Goal: Task Accomplishment & Management: Use online tool/utility

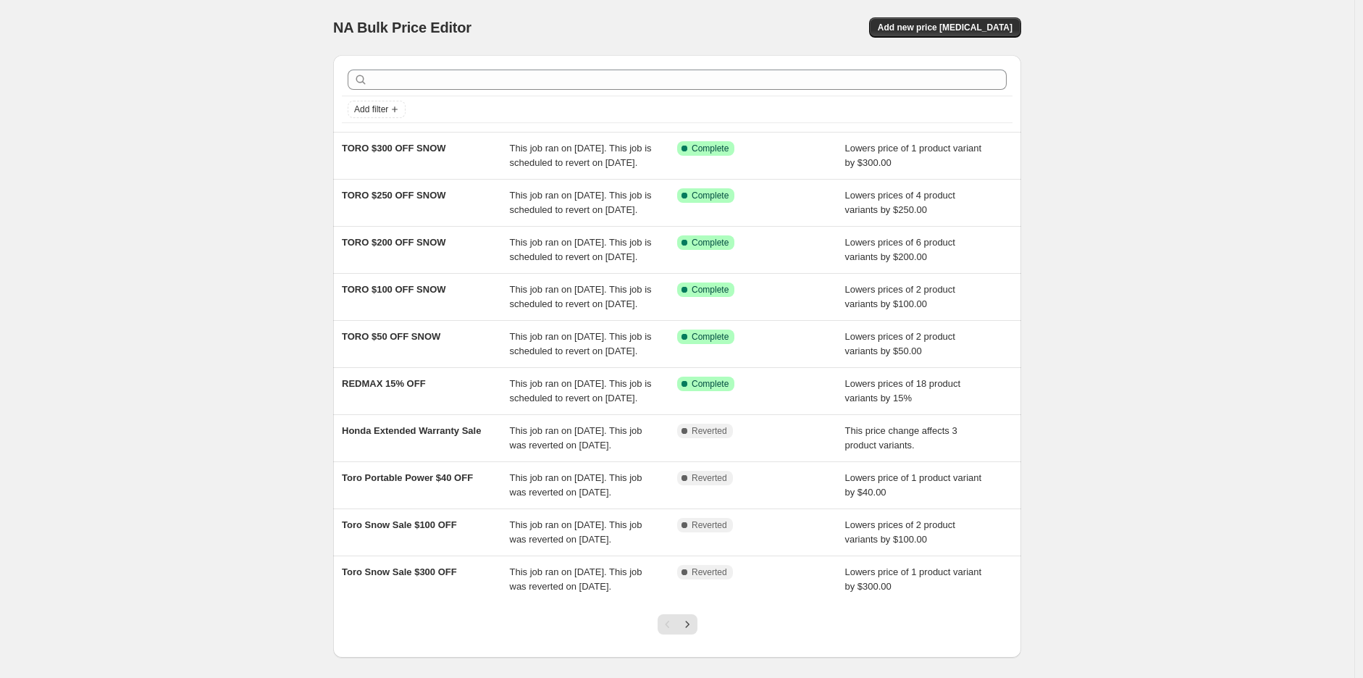
click at [970, 38] on div "NA Bulk Price Editor. This page is ready NA Bulk Price Editor Add new price [ME…" at bounding box center [677, 27] width 688 height 55
click at [960, 28] on span "Add new price [MEDICAL_DATA]" at bounding box center [945, 28] width 135 height 12
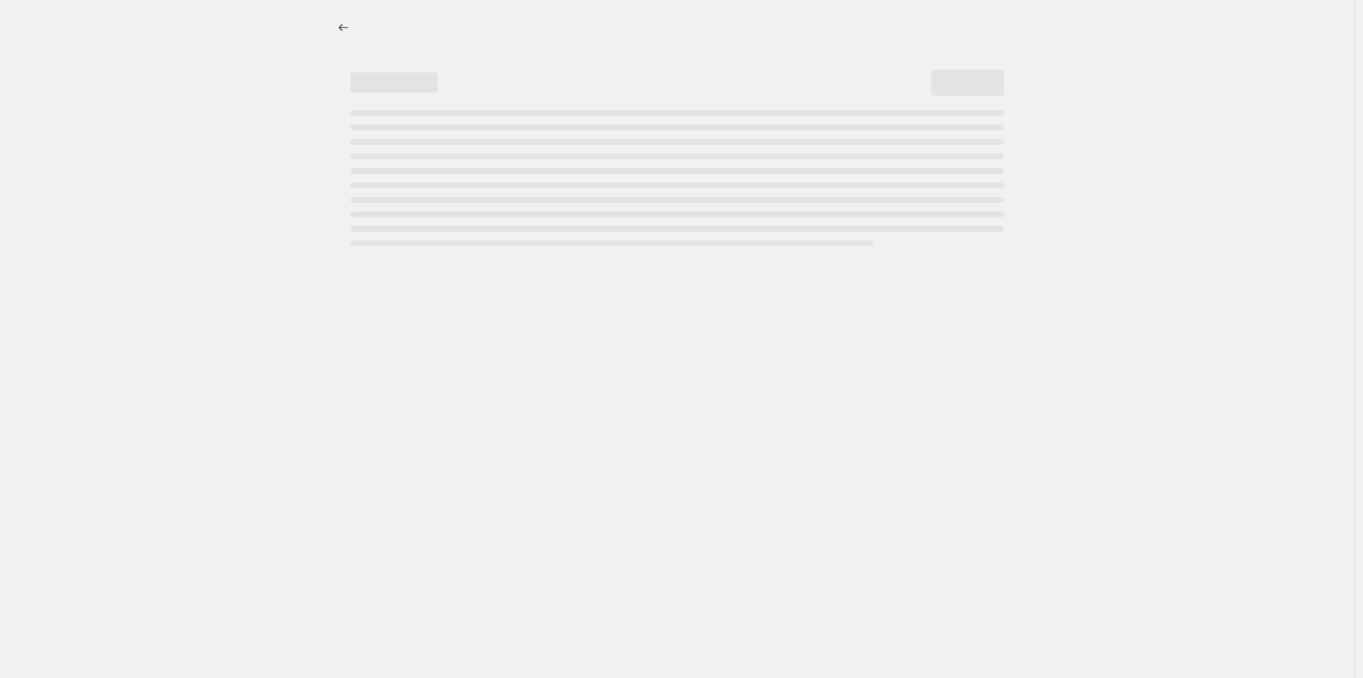
select select "percentage"
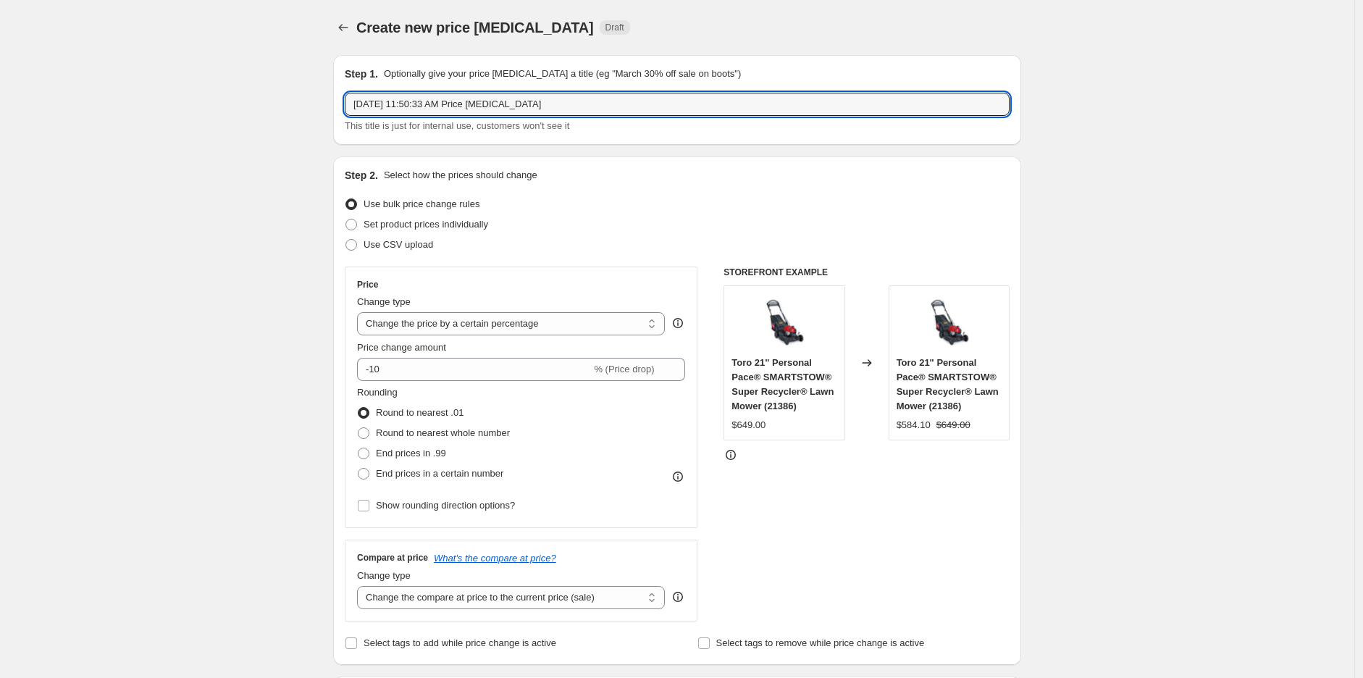
drag, startPoint x: 577, startPoint y: 106, endPoint x: 236, endPoint y: 97, distance: 340.5
type input "HUSQVARNA SAW SALE $150 OFF"
click at [490, 326] on select "Change the price to a certain amount Change the price by a certain amount Chang…" at bounding box center [511, 323] width 308 height 23
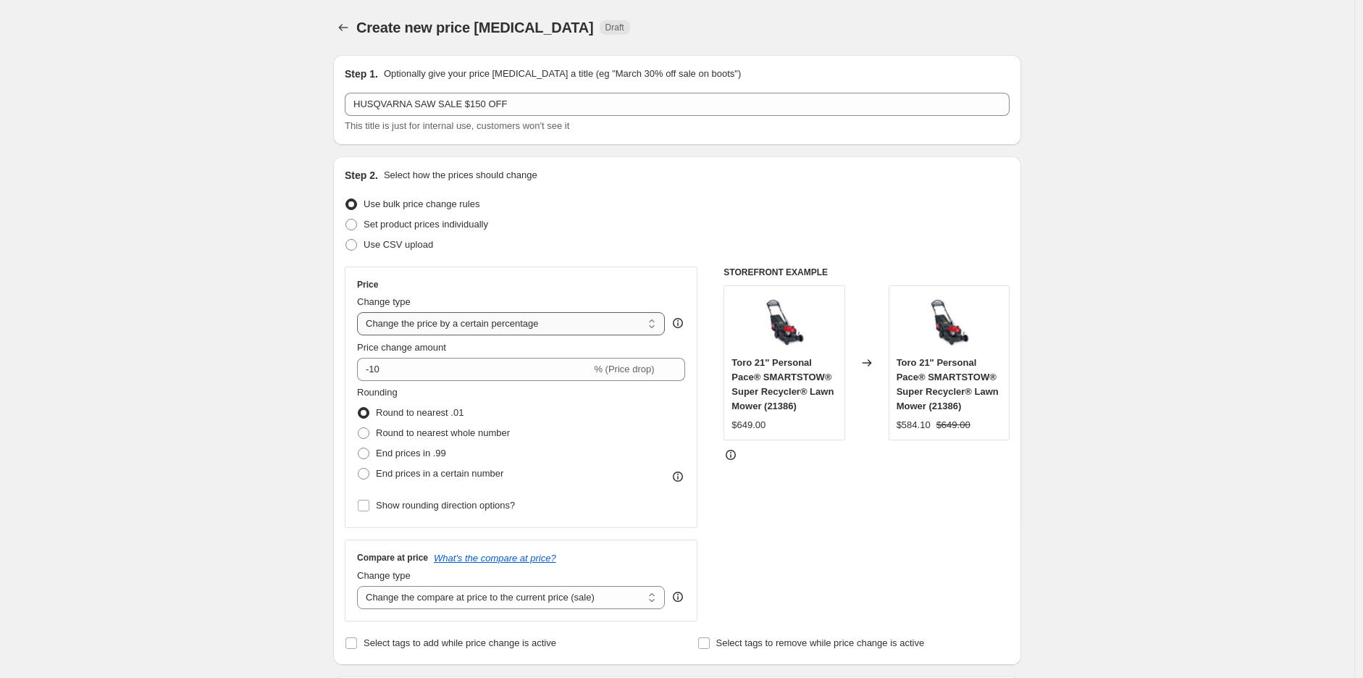
select select "by"
click at [361, 312] on select "Change the price to a certain amount Change the price by a certain amount Chang…" at bounding box center [511, 323] width 308 height 23
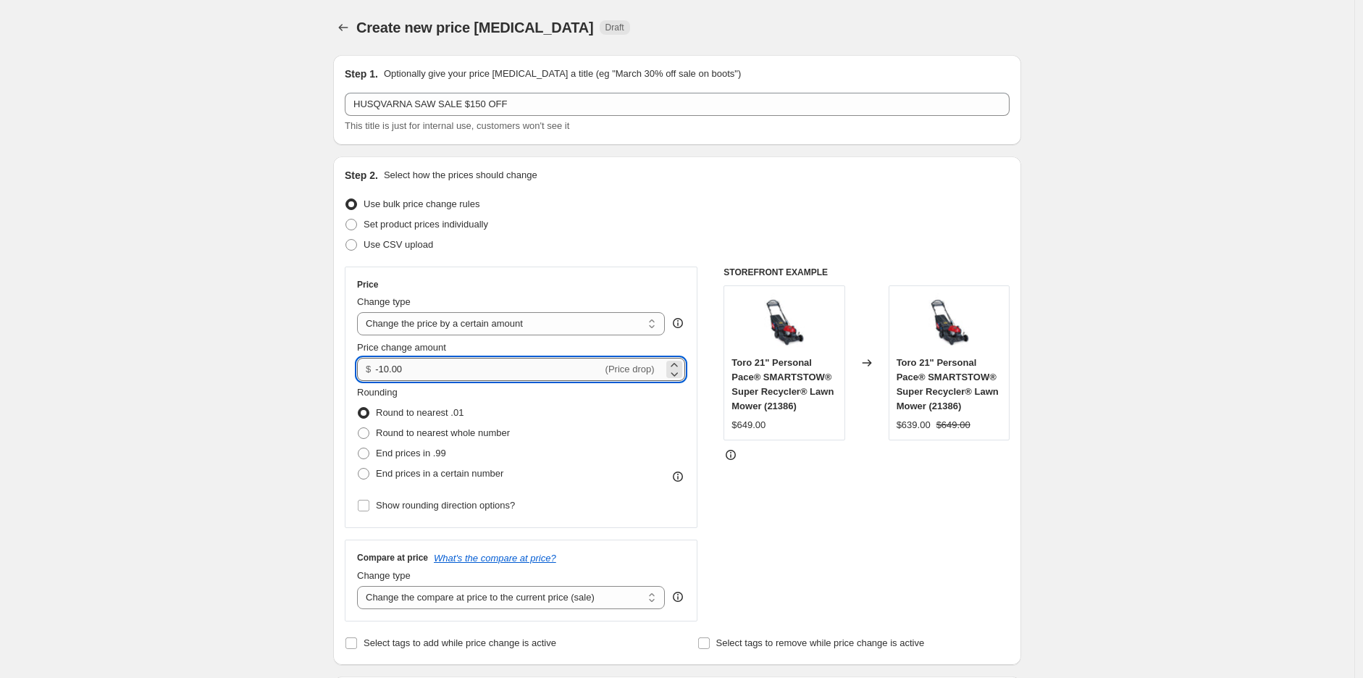
drag, startPoint x: 479, startPoint y: 376, endPoint x: 388, endPoint y: 371, distance: 90.7
click at [388, 371] on input "-10.00" at bounding box center [488, 369] width 227 height 23
type input "-150.00"
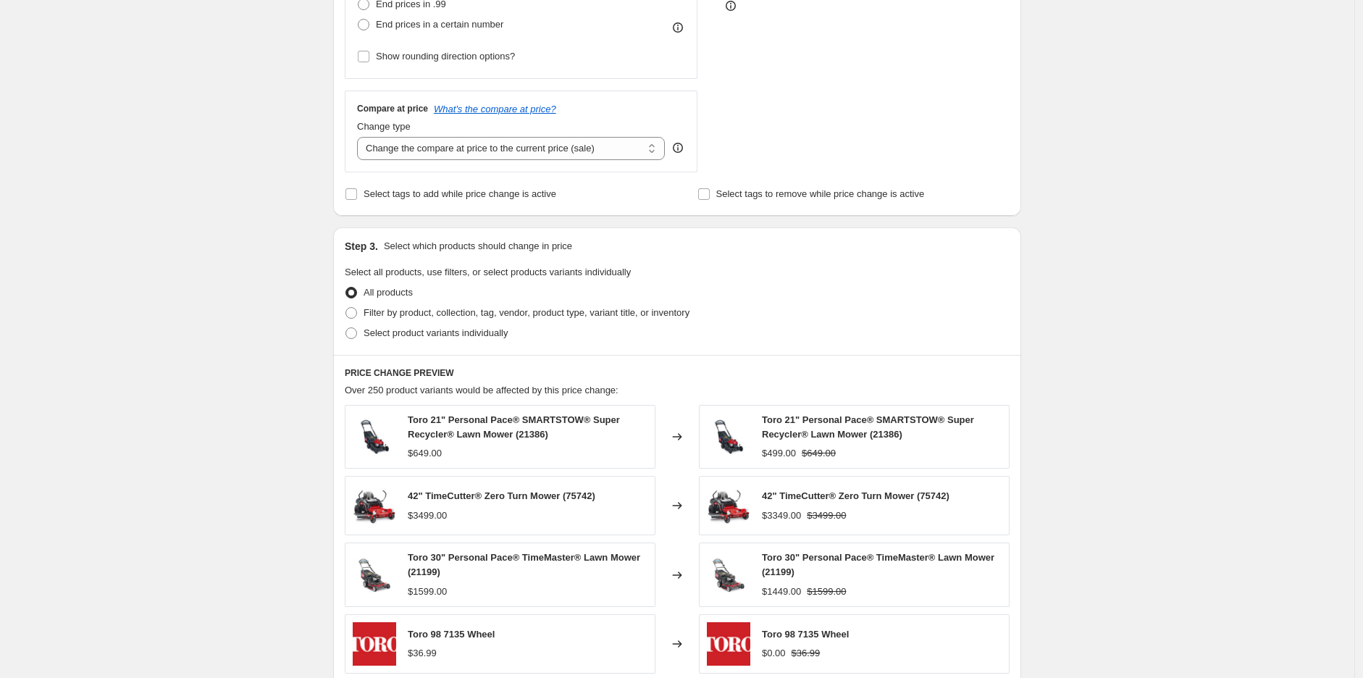
scroll to position [482, 0]
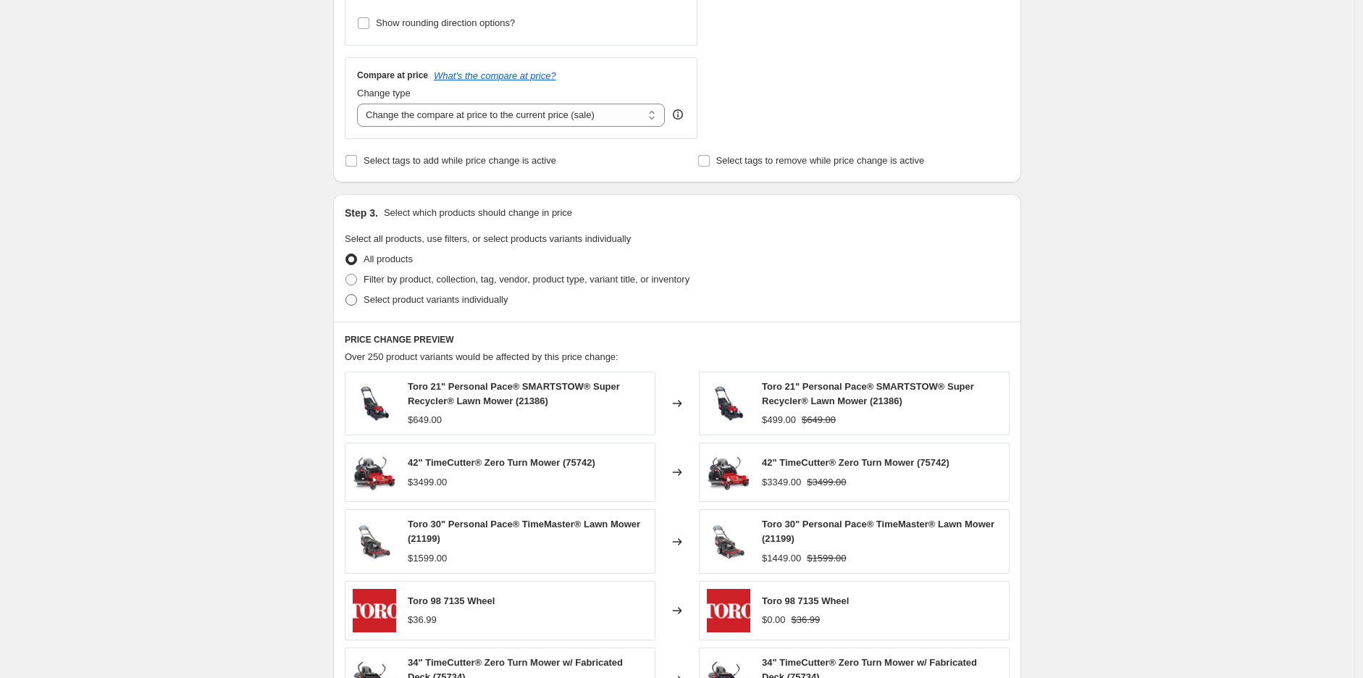
click at [389, 309] on label "Select product variants individually" at bounding box center [426, 300] width 163 height 20
click at [346, 295] on input "Select product variants individually" at bounding box center [345, 294] width 1 height 1
radio input "true"
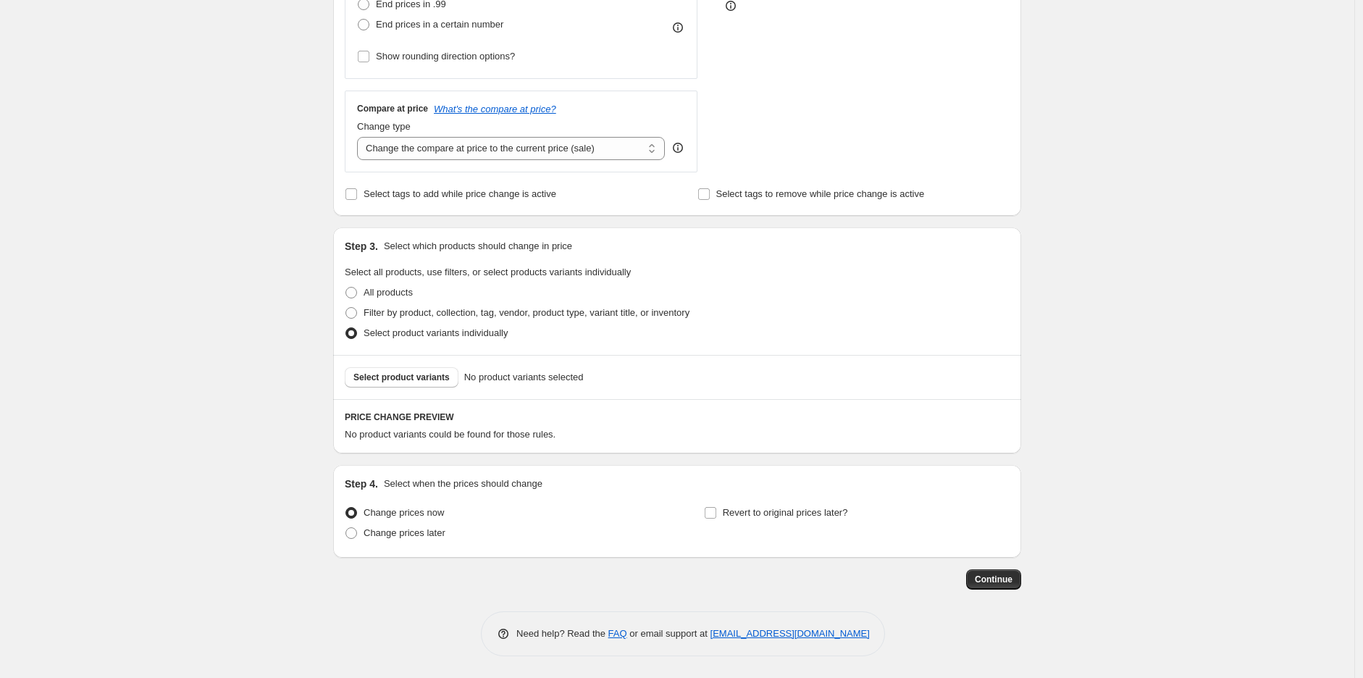
scroll to position [450, 0]
click at [716, 513] on input "Revert to original prices later?" at bounding box center [711, 513] width 12 height 12
checkbox input "true"
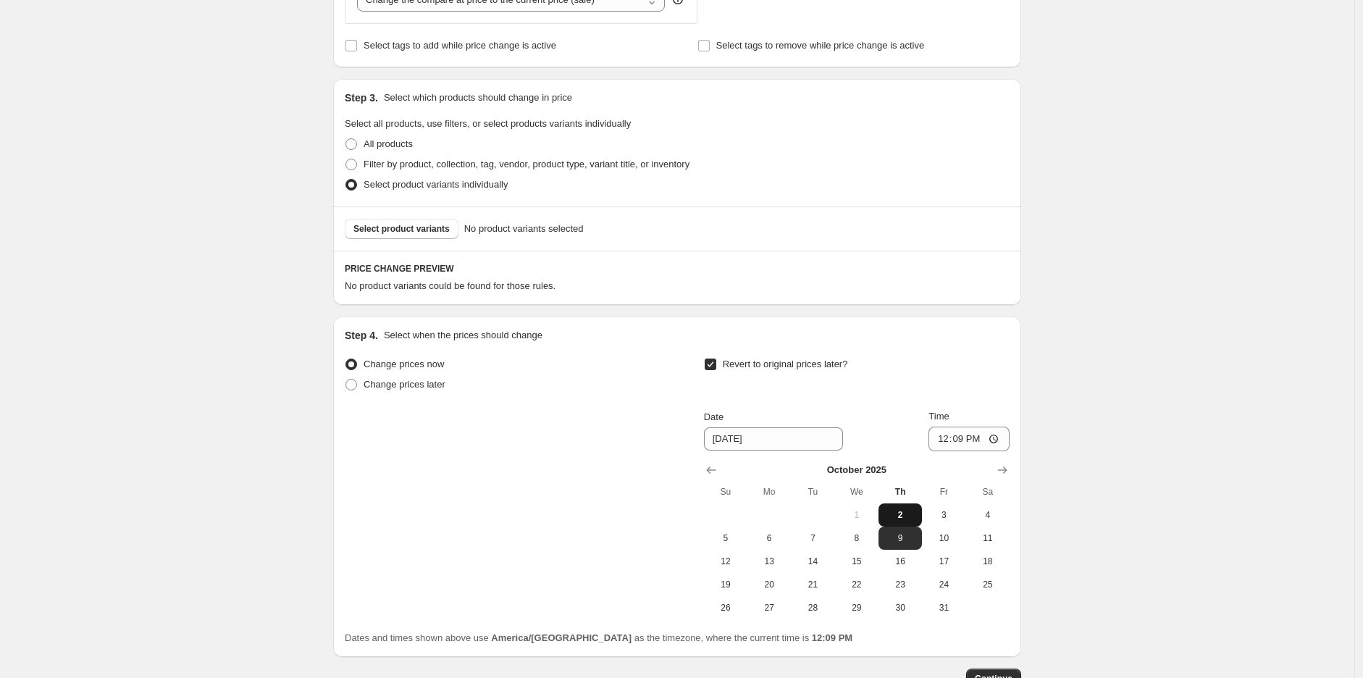
scroll to position [611, 0]
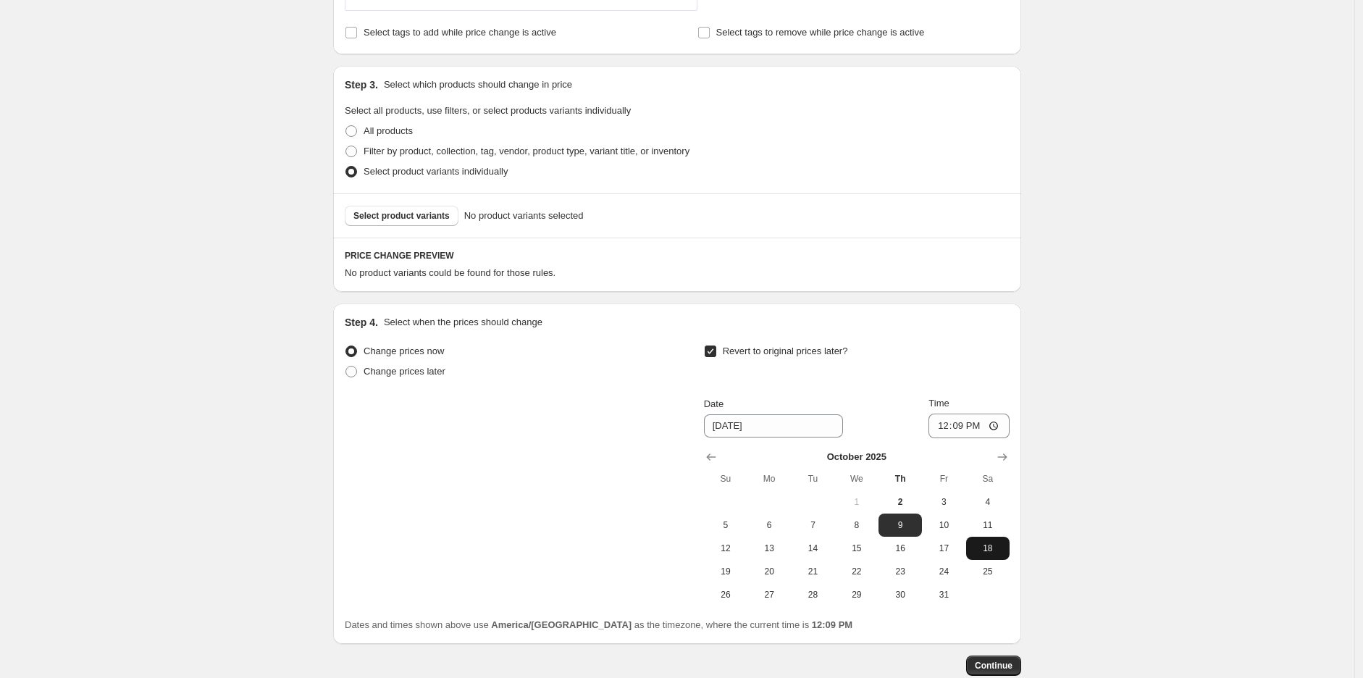
click at [985, 548] on span "18" at bounding box center [988, 548] width 32 height 12
type input "[DATE]"
click at [945, 429] on input "12:09" at bounding box center [968, 426] width 81 height 25
type input "23:59"
click at [1128, 234] on div "Create new price [MEDICAL_DATA]. This page is ready Create new price [MEDICAL_D…" at bounding box center [677, 76] width 1354 height 1375
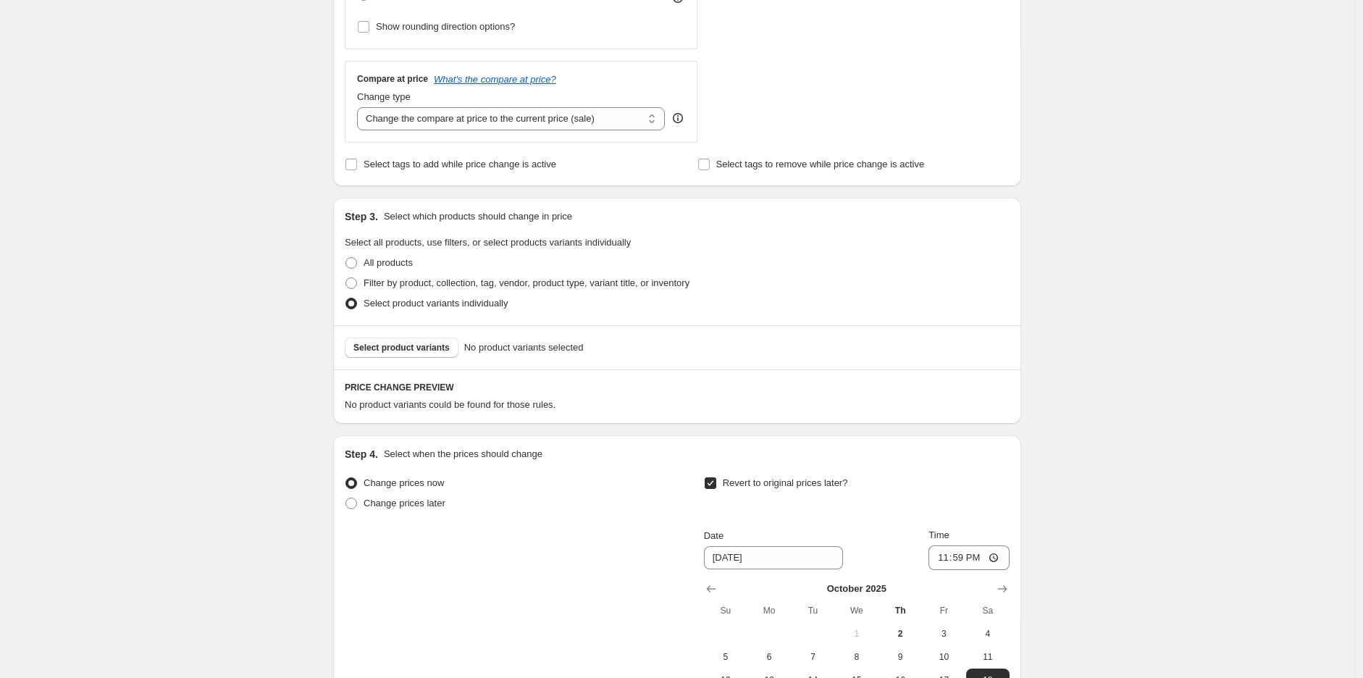
scroll to position [482, 0]
click at [414, 348] on span "Select product variants" at bounding box center [401, 344] width 96 height 12
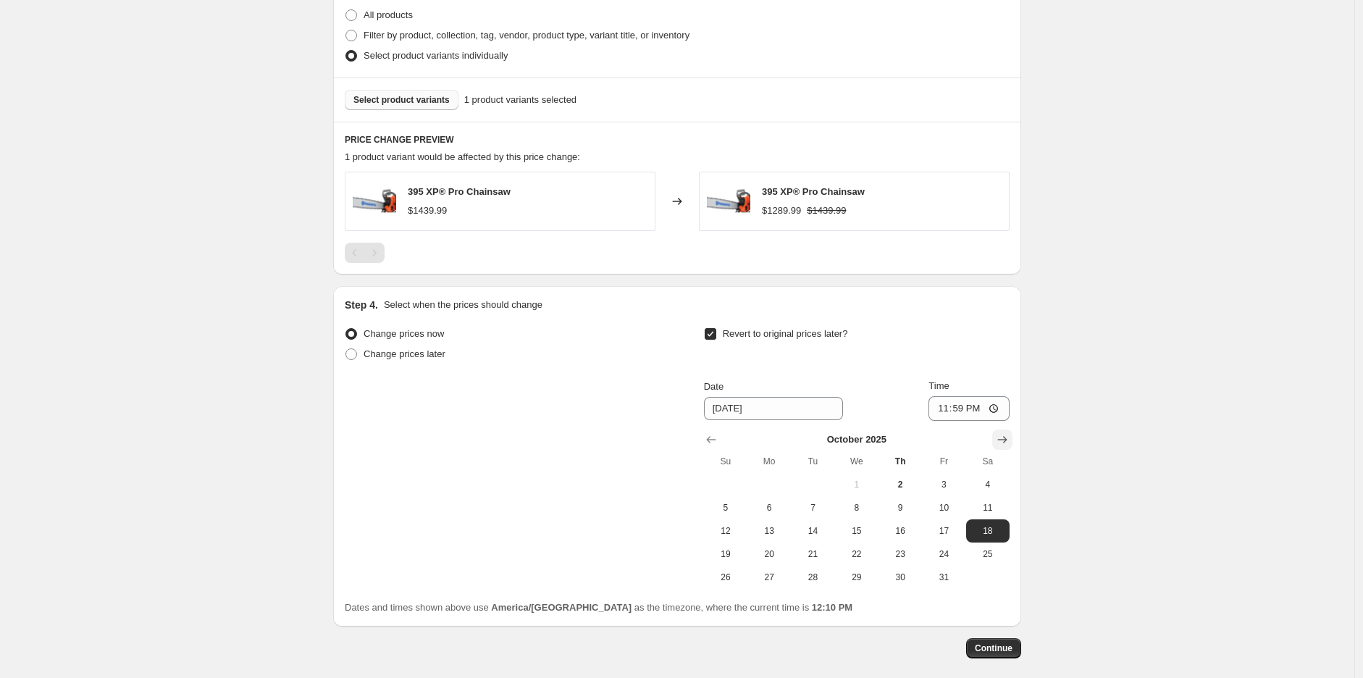
scroll to position [795, 0]
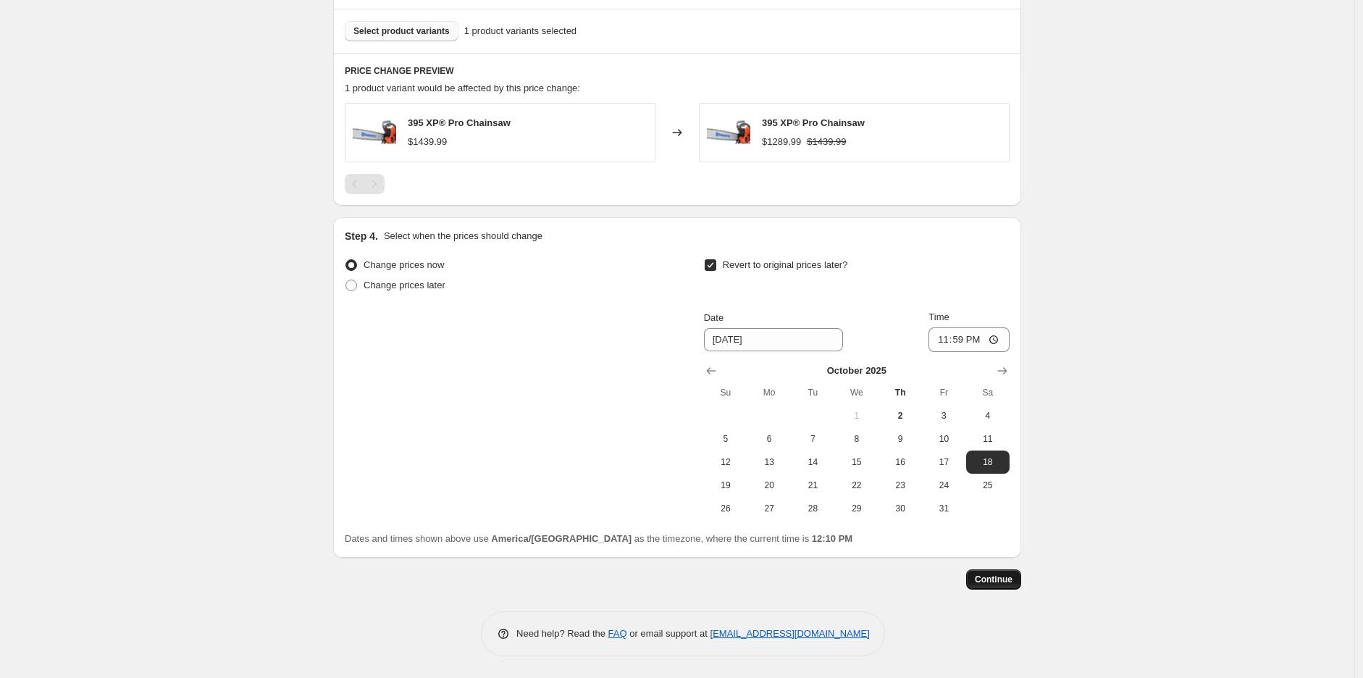
click at [1012, 585] on span "Continue" at bounding box center [994, 580] width 38 height 12
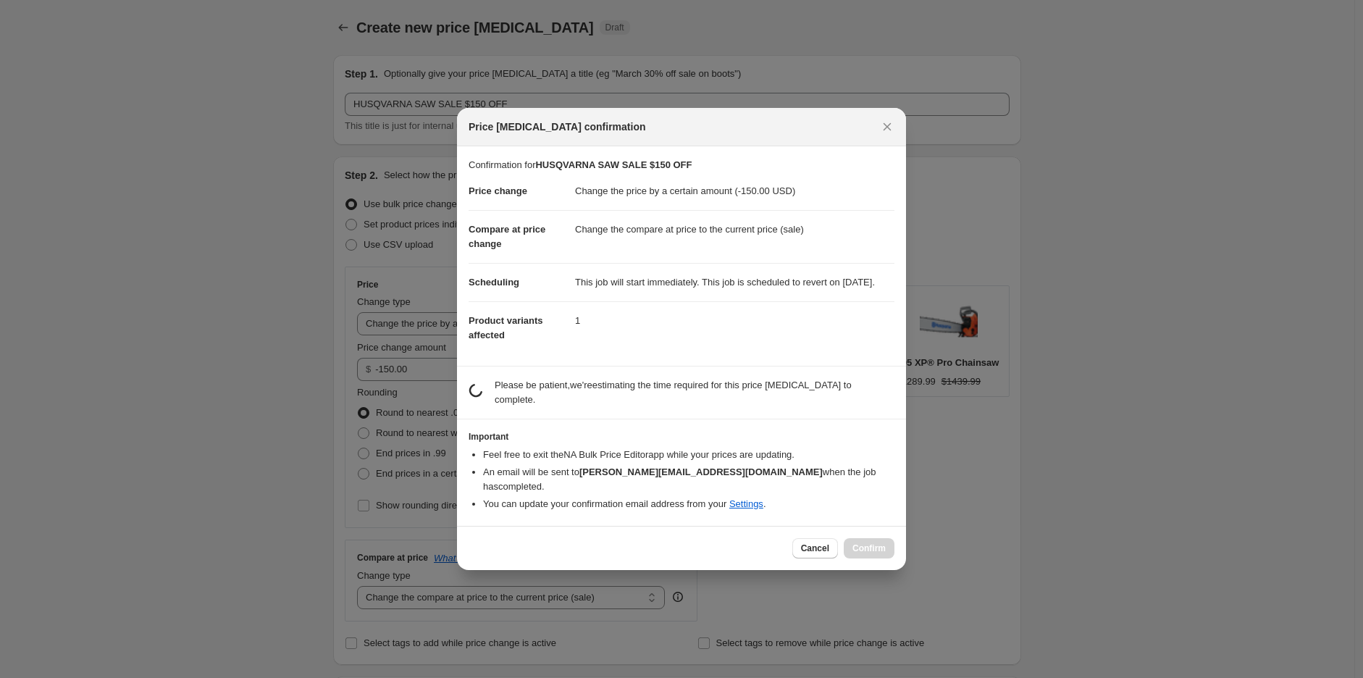
scroll to position [0, 0]
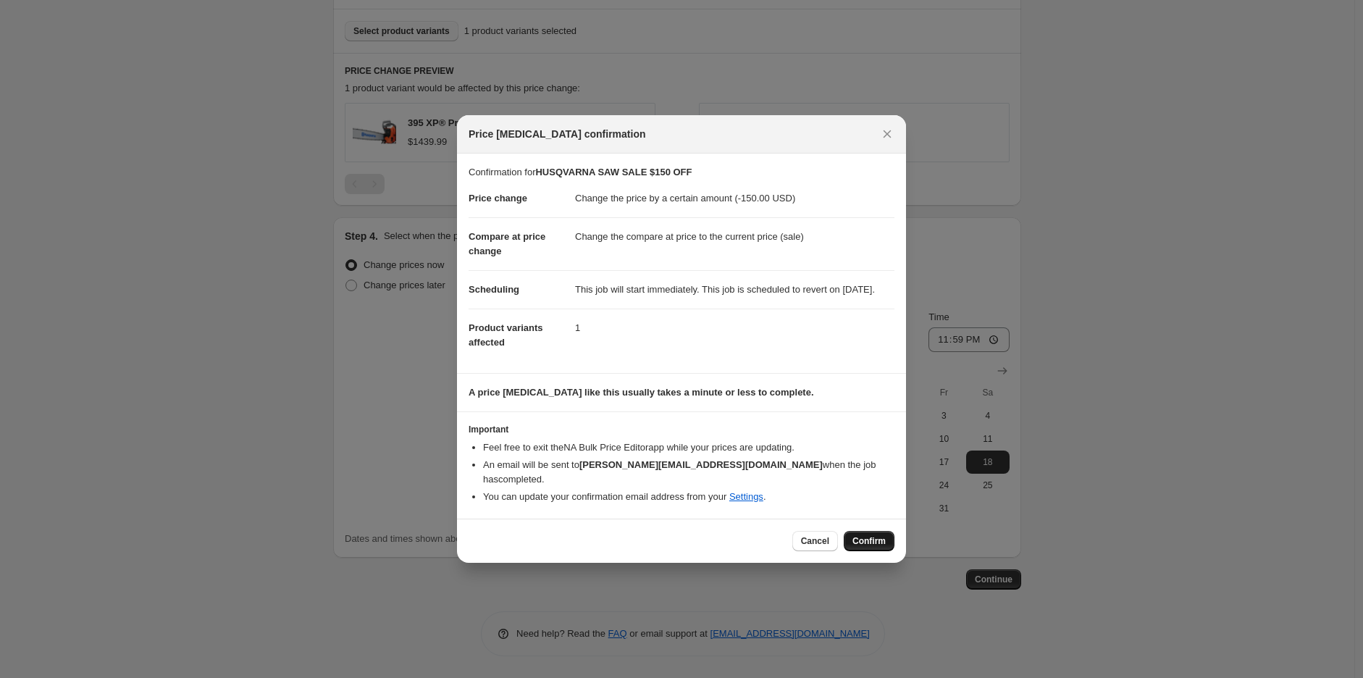
click at [880, 546] on span "Confirm" at bounding box center [868, 541] width 33 height 12
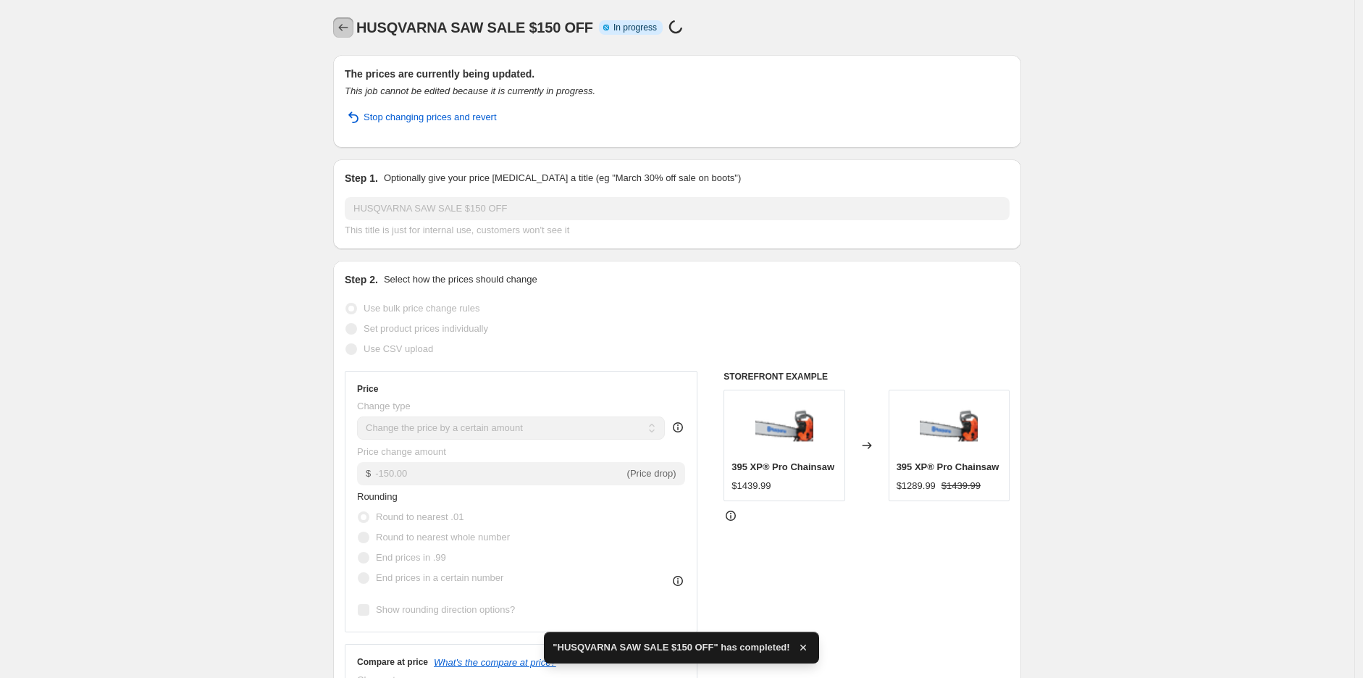
click at [343, 35] on button "Price change jobs" at bounding box center [343, 27] width 20 height 20
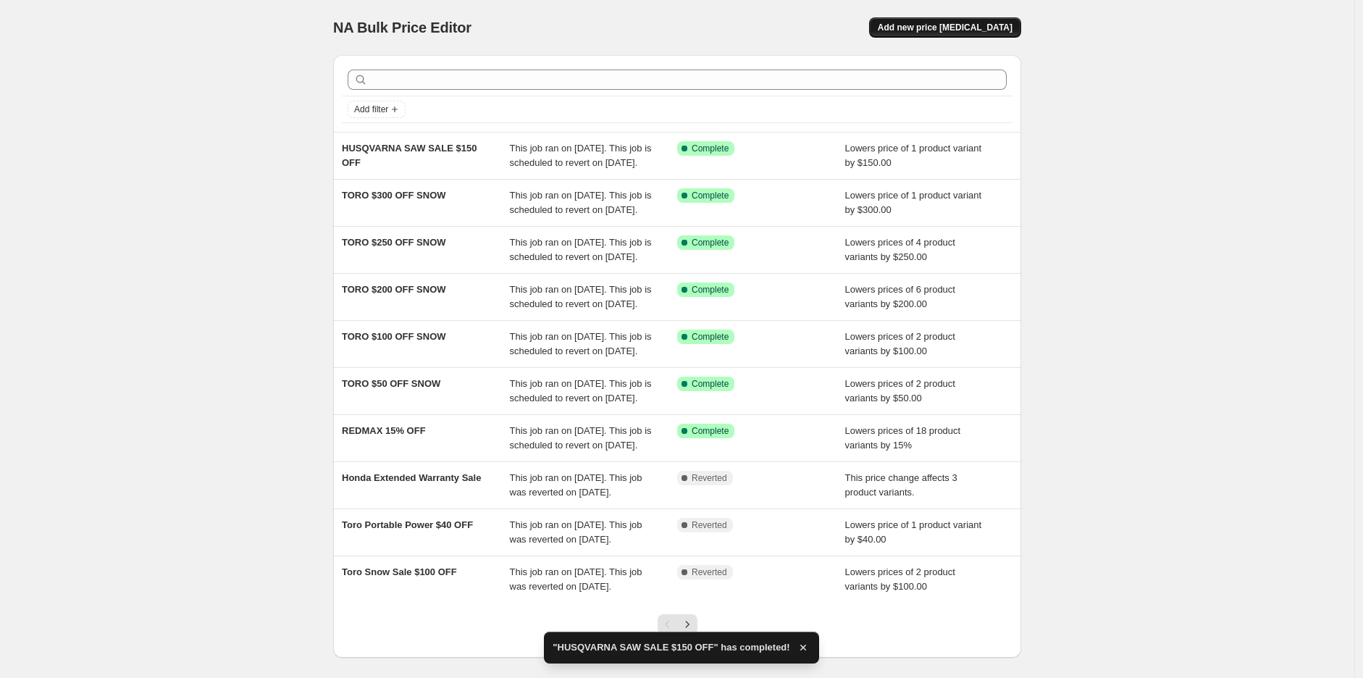
click at [950, 35] on button "Add new price [MEDICAL_DATA]" at bounding box center [945, 27] width 152 height 20
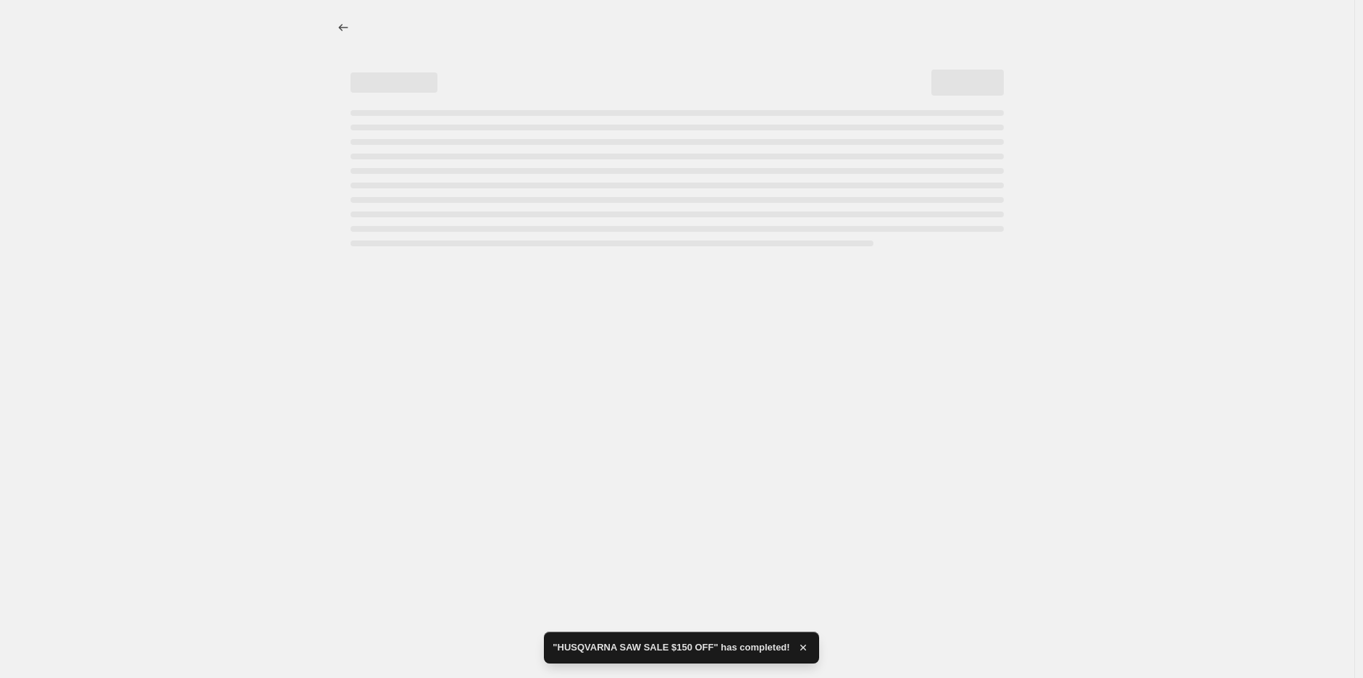
select select "percentage"
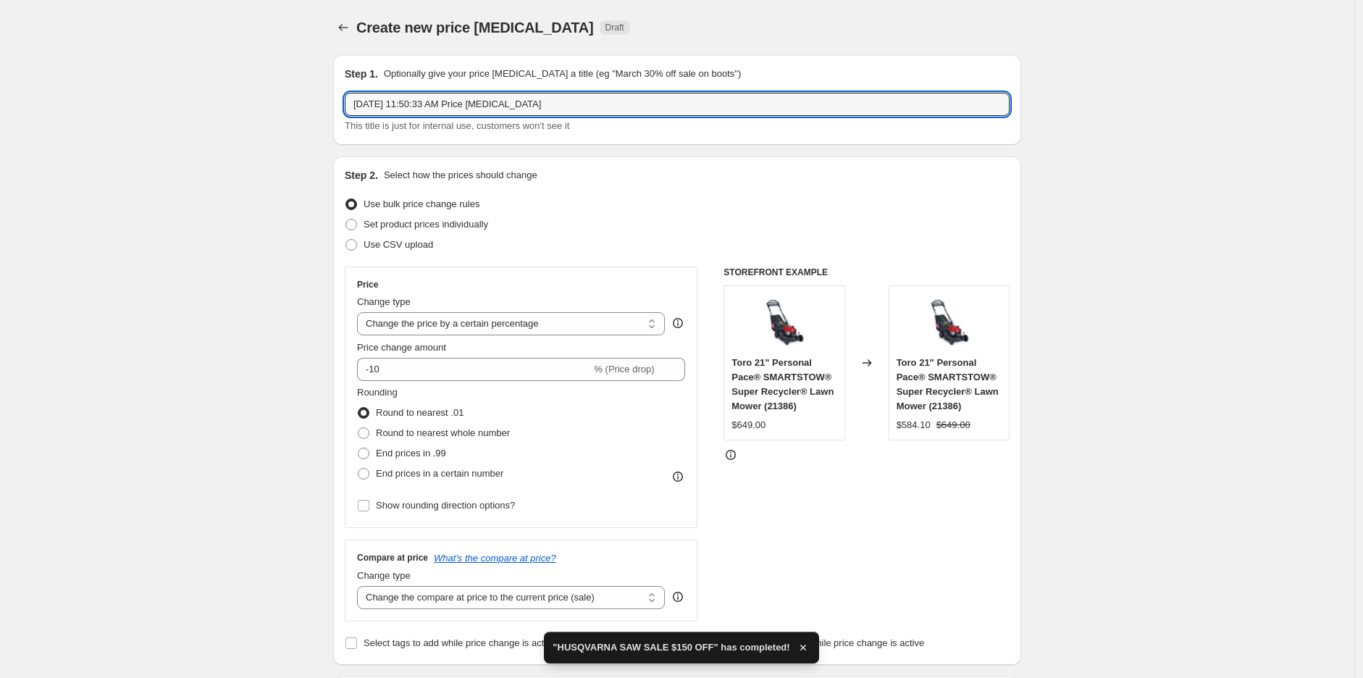
drag, startPoint x: 552, startPoint y: 101, endPoint x: 133, endPoint y: 97, distance: 418.6
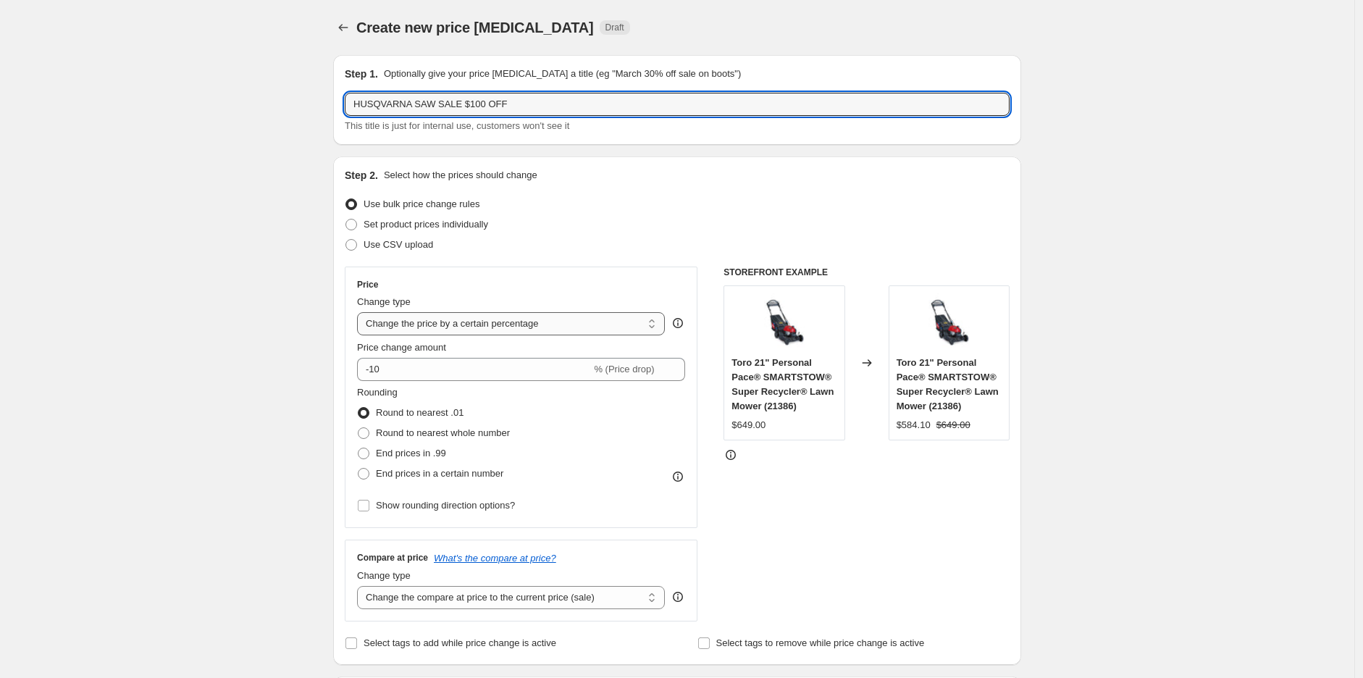
type input "HUSQVARNA SAW SALE $100 OFF"
click at [424, 322] on select "Change the price to a certain amount Change the price by a certain amount Chang…" at bounding box center [511, 323] width 308 height 23
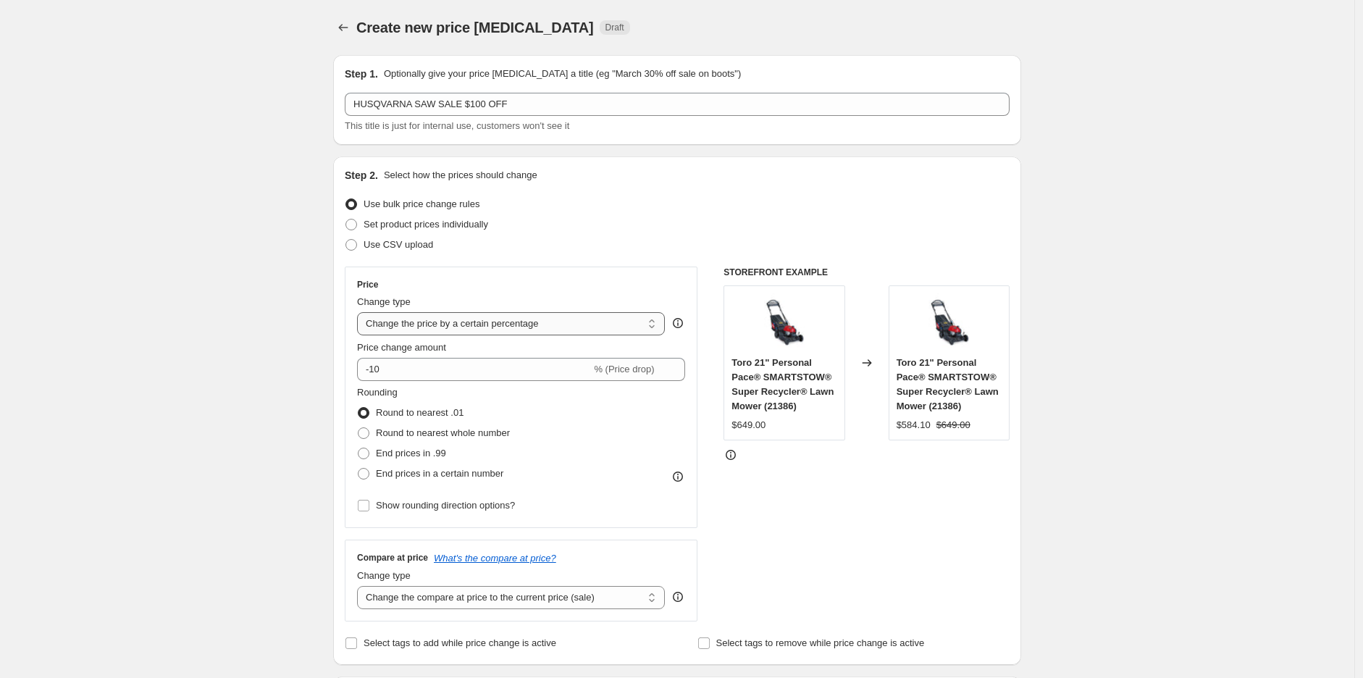
select select "by"
click at [361, 312] on select "Change the price to a certain amount Change the price by a certain amount Chang…" at bounding box center [511, 323] width 308 height 23
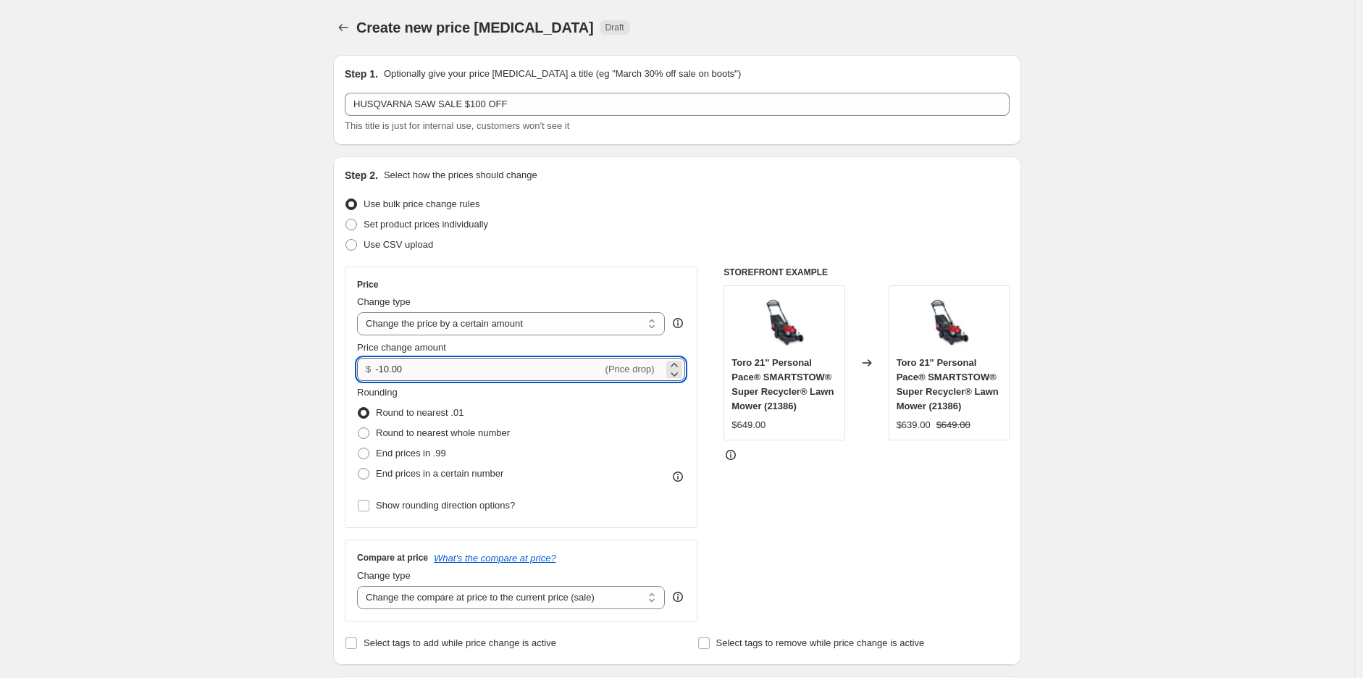
drag, startPoint x: 432, startPoint y: 373, endPoint x: 393, endPoint y: 372, distance: 39.1
click at [393, 372] on input "-10.00" at bounding box center [488, 369] width 227 height 23
type input "-100.00"
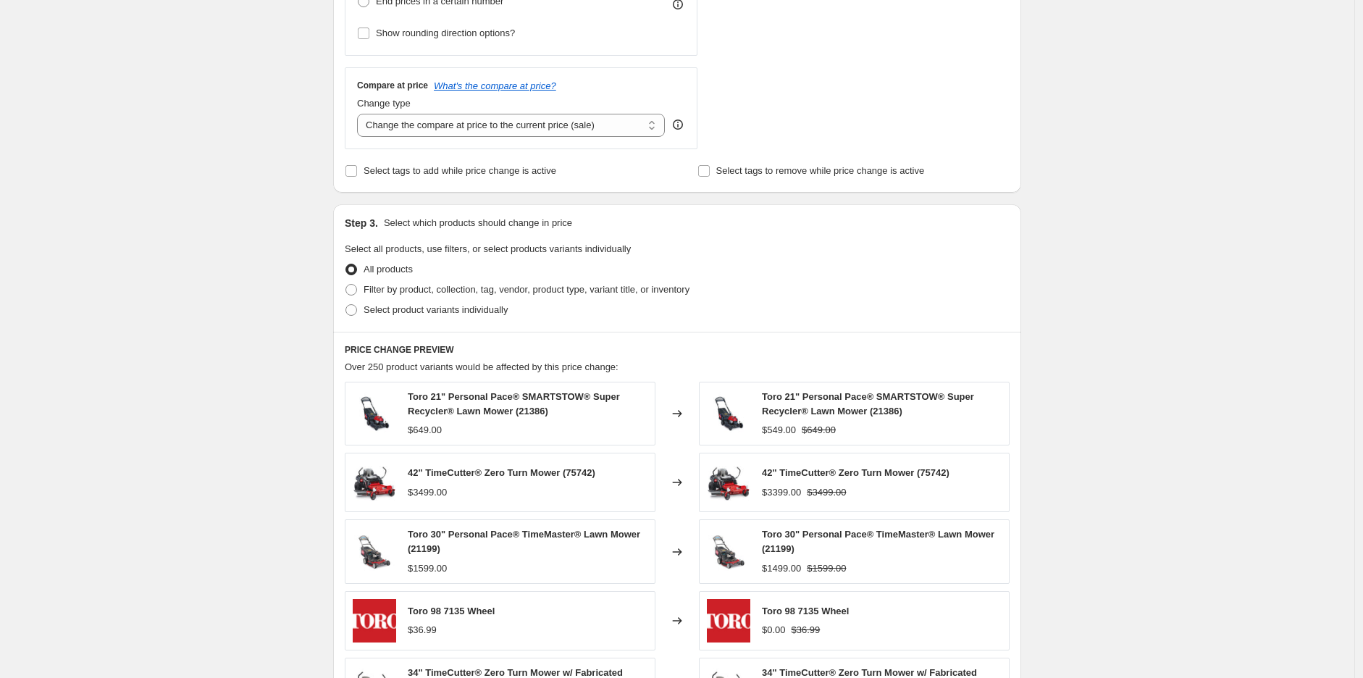
scroll to position [643, 0]
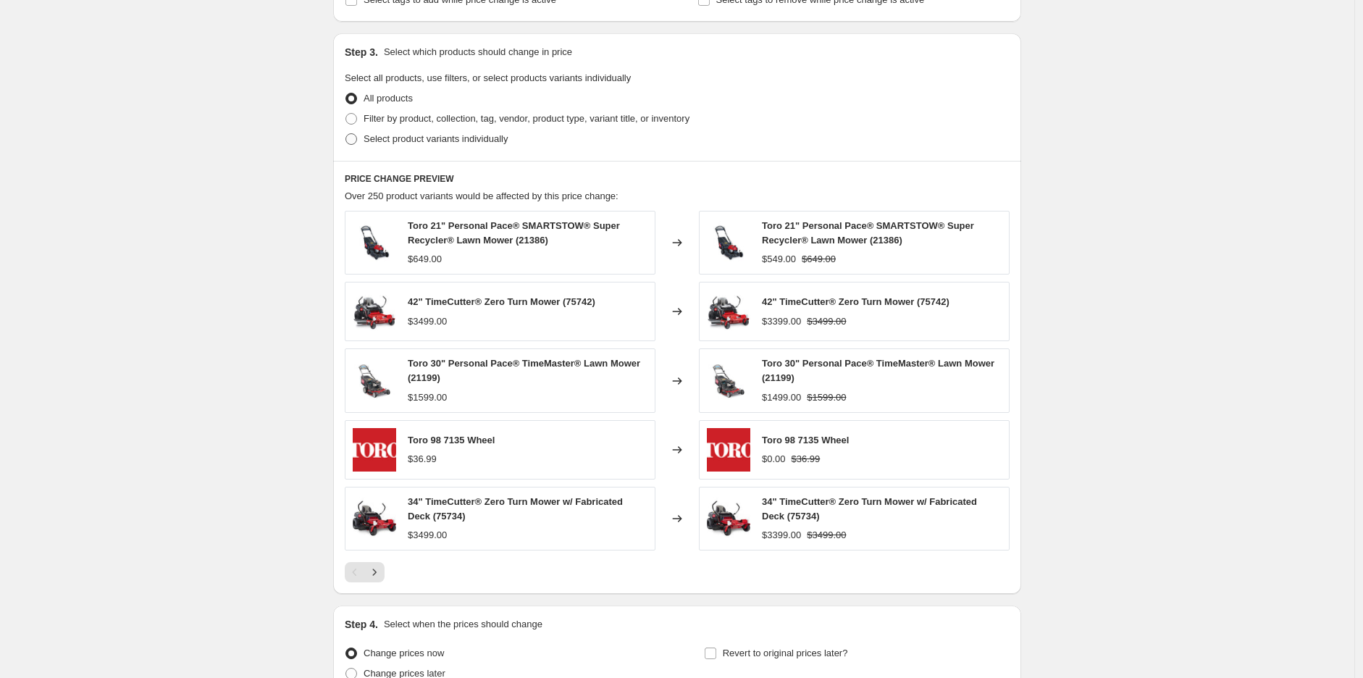
click at [403, 141] on span "Select product variants individually" at bounding box center [436, 138] width 144 height 11
click at [346, 134] on input "Select product variants individually" at bounding box center [345, 133] width 1 height 1
radio input "true"
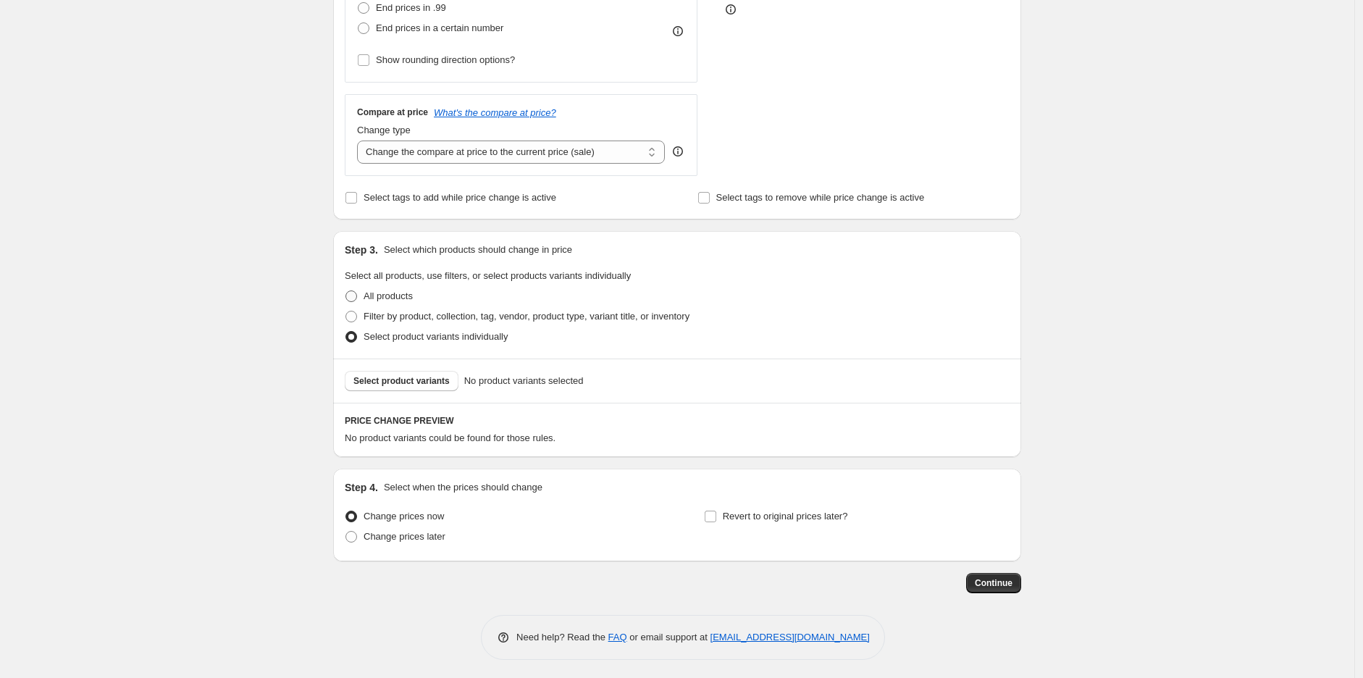
scroll to position [450, 0]
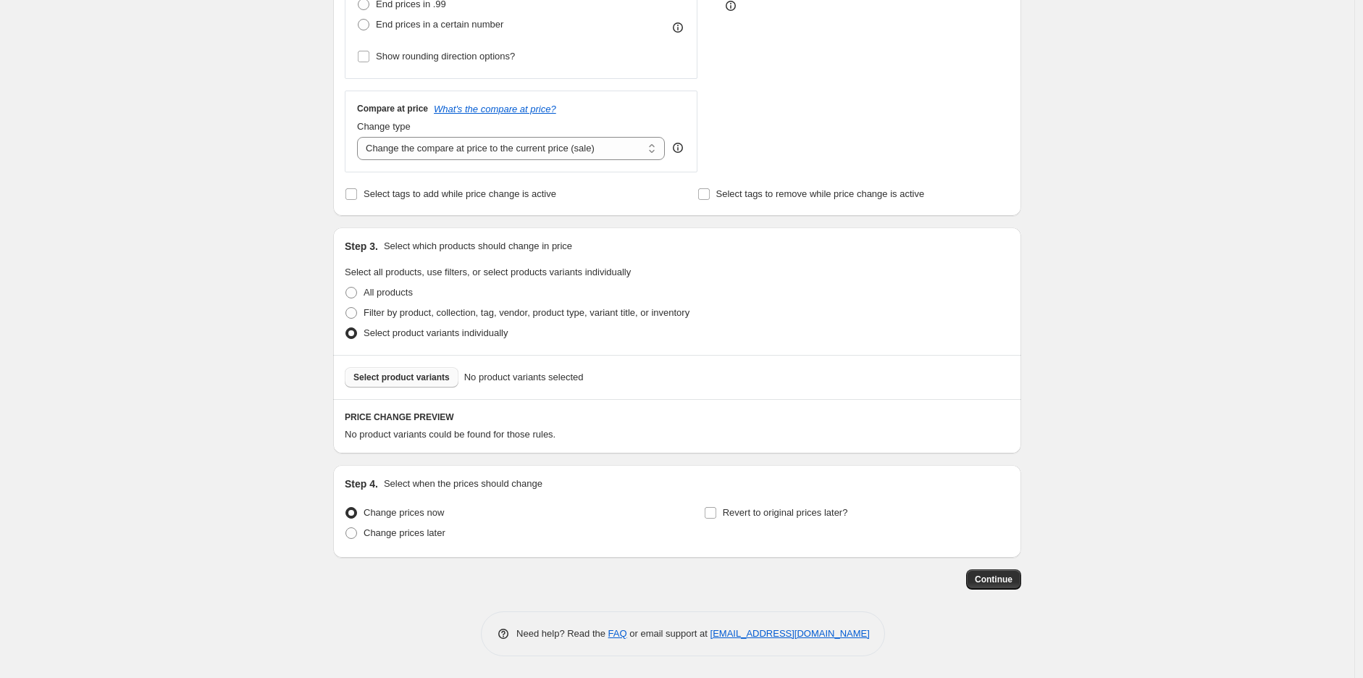
click at [401, 369] on button "Select product variants" at bounding box center [402, 377] width 114 height 20
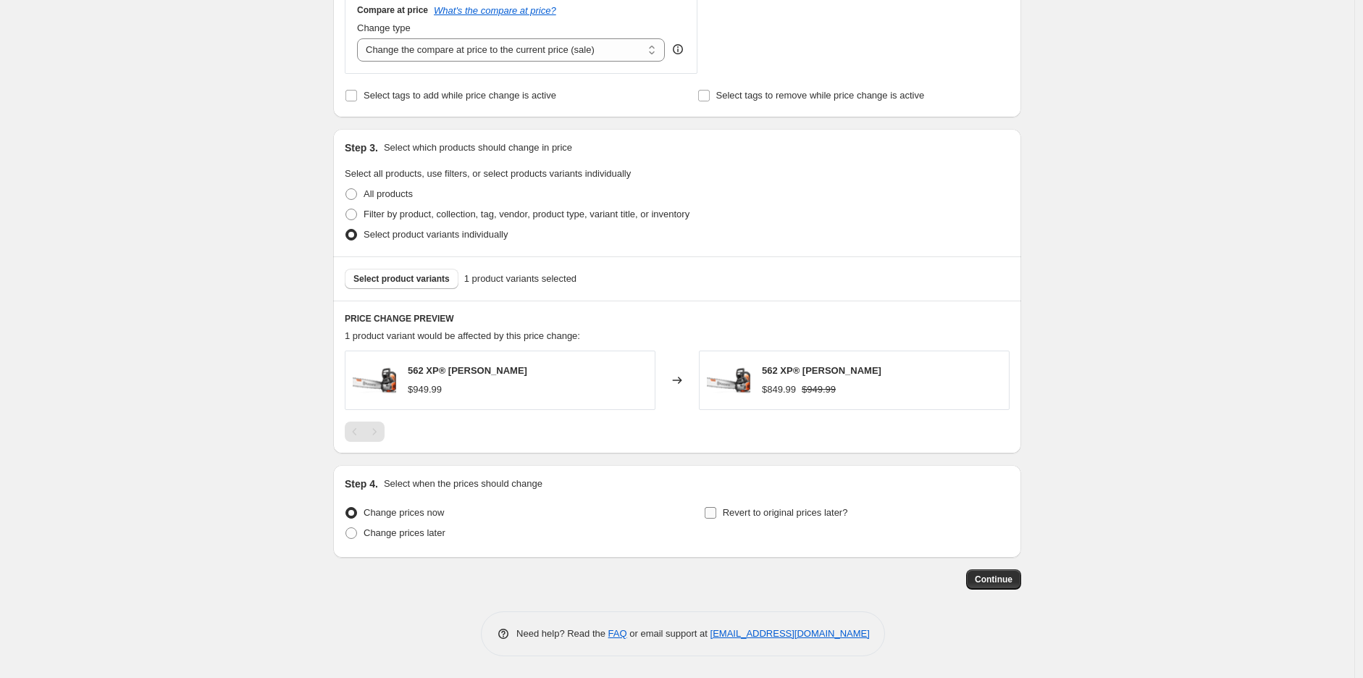
click at [782, 511] on span "Revert to original prices later?" at bounding box center [785, 512] width 125 height 11
click at [716, 511] on input "Revert to original prices later?" at bounding box center [711, 513] width 12 height 12
checkbox input "true"
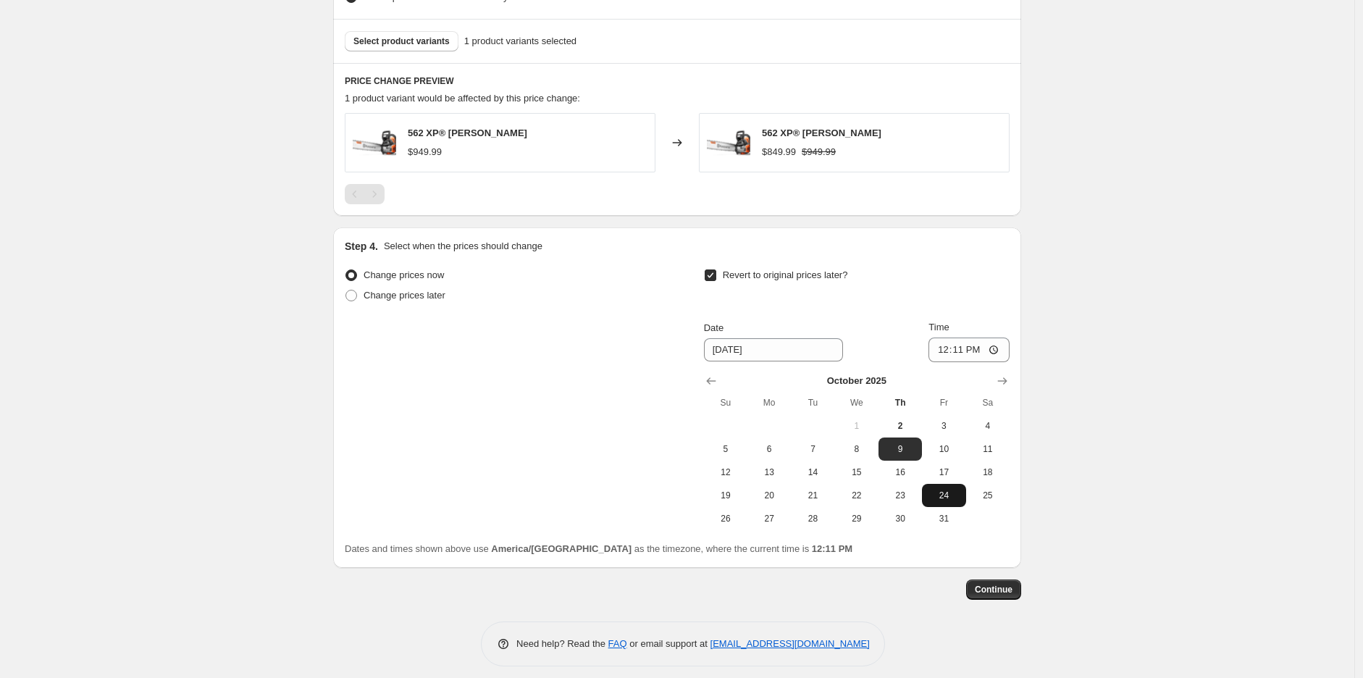
scroll to position [790, 0]
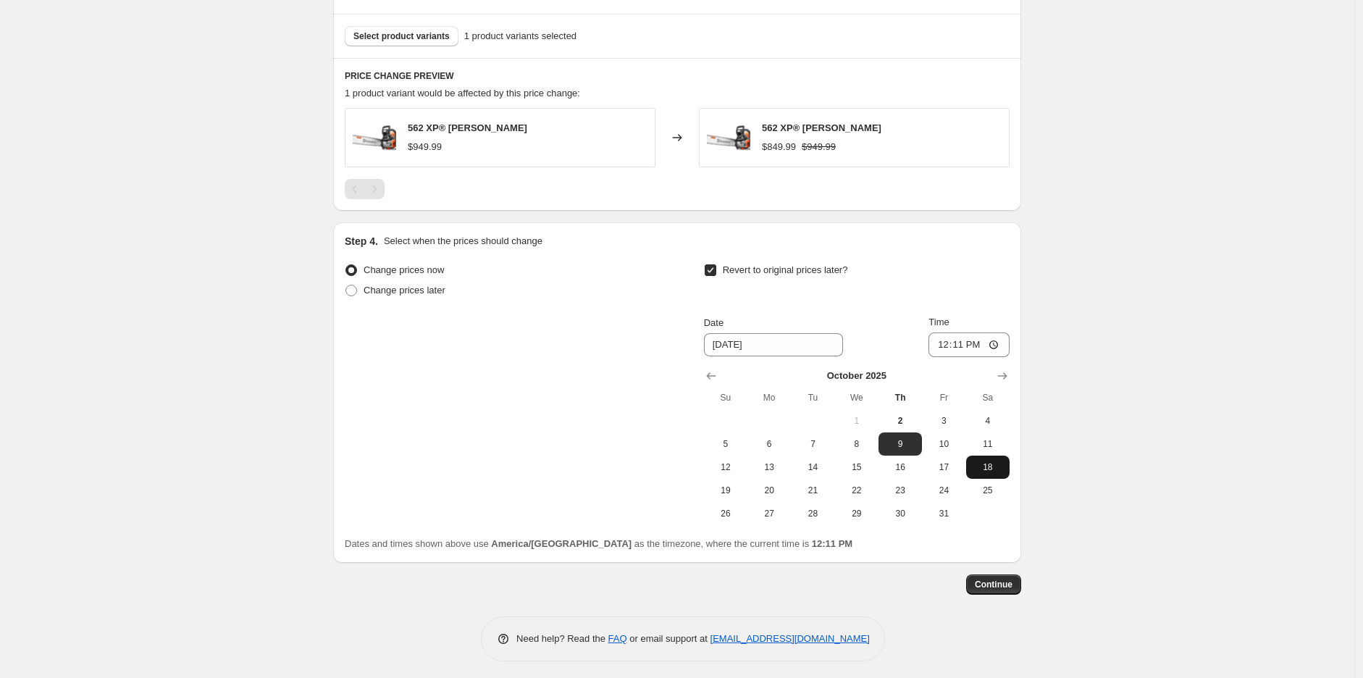
click at [1000, 468] on span "18" at bounding box center [988, 467] width 32 height 12
type input "[DATE]"
click at [946, 348] on input "12:11" at bounding box center [968, 344] width 81 height 25
type input "23:59"
click at [995, 582] on span "Continue" at bounding box center [994, 585] width 38 height 12
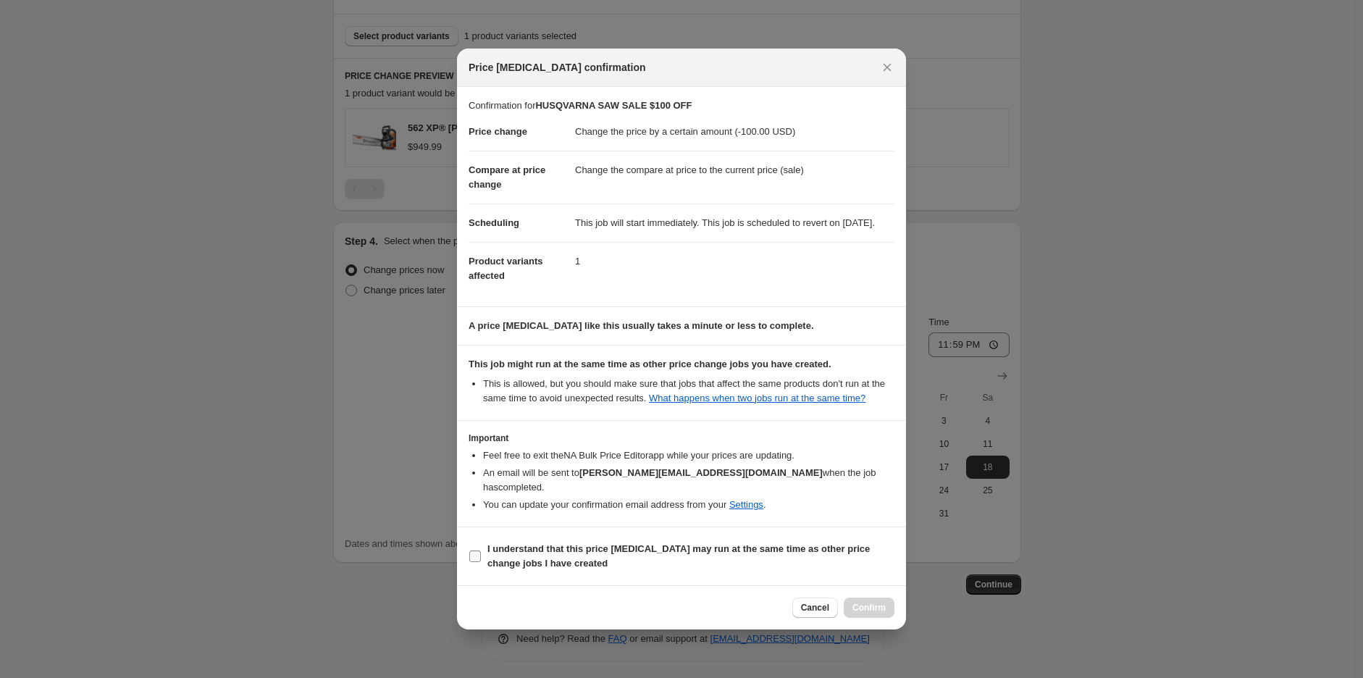
click at [696, 550] on b "I understand that this price [MEDICAL_DATA] may run at the same time as other p…" at bounding box center [678, 555] width 382 height 25
click at [481, 550] on input "I understand that this price [MEDICAL_DATA] may run at the same time as other p…" at bounding box center [475, 556] width 12 height 12
checkbox input "true"
click at [855, 607] on span "Confirm" at bounding box center [868, 608] width 33 height 12
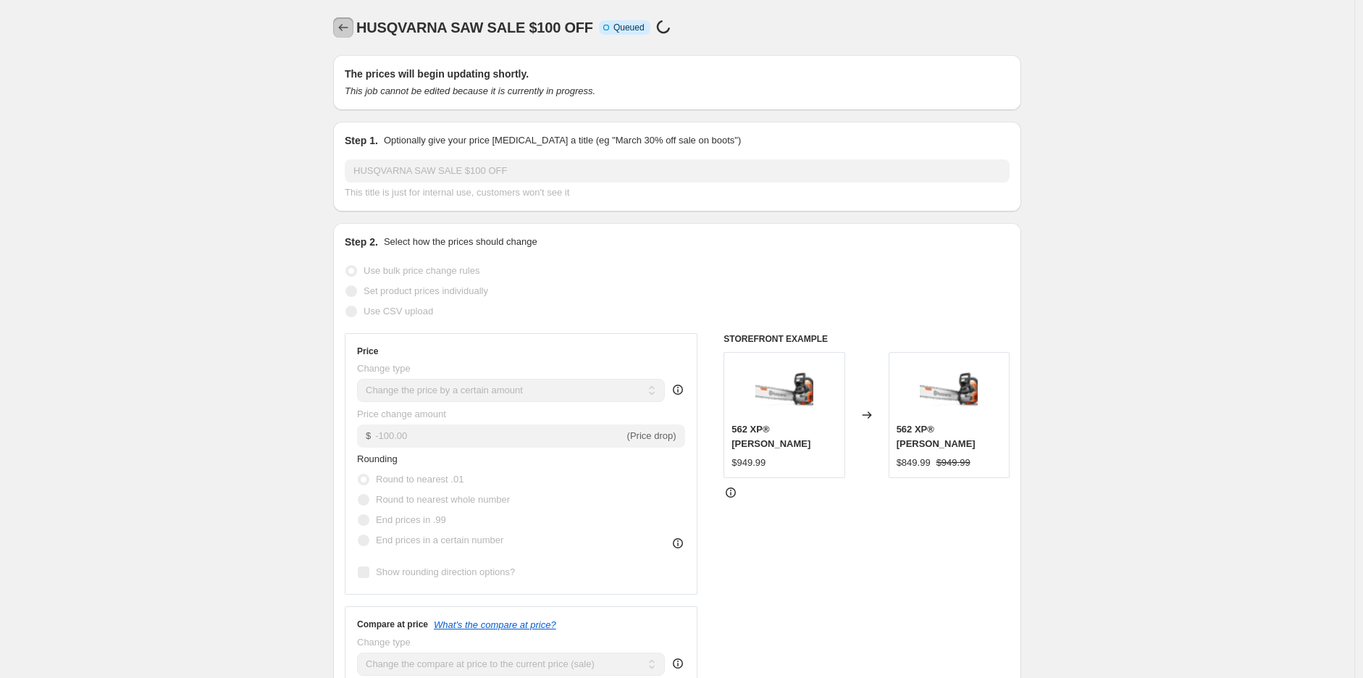
click at [353, 29] on button "Price change jobs" at bounding box center [343, 27] width 20 height 20
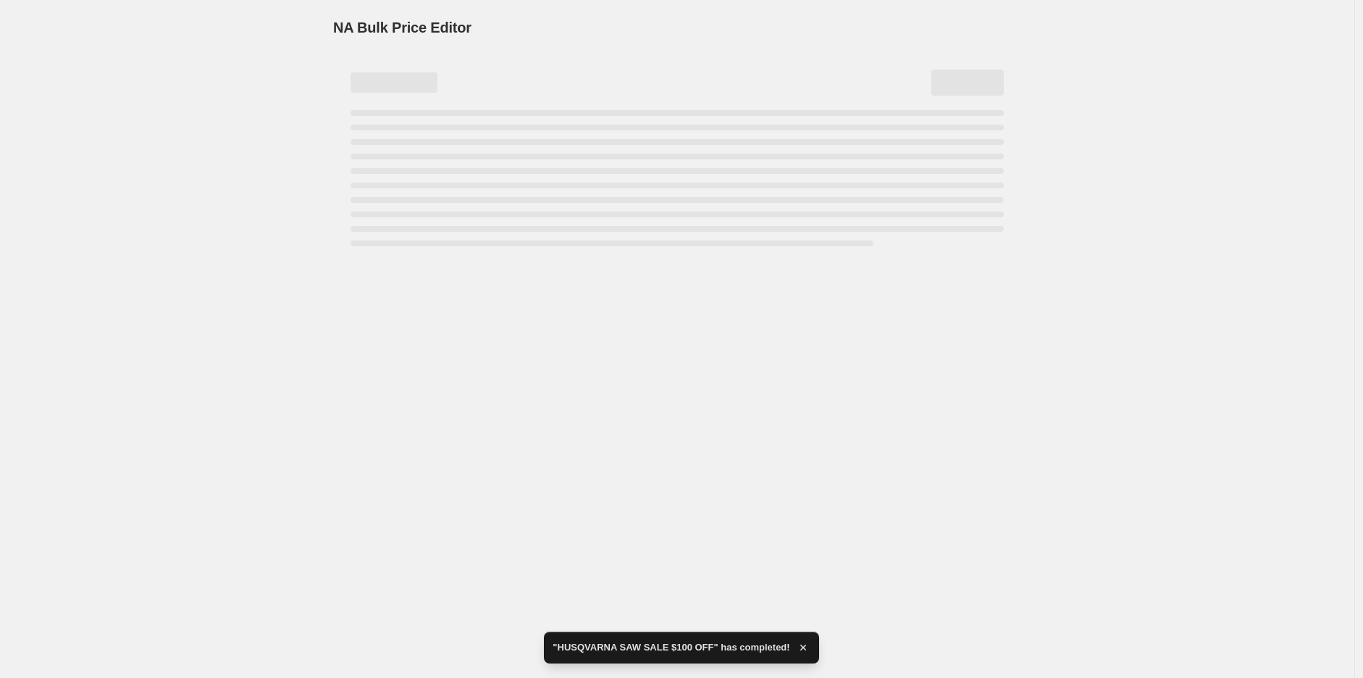
click at [998, 29] on div "NA Bulk Price Editor" at bounding box center [677, 27] width 688 height 20
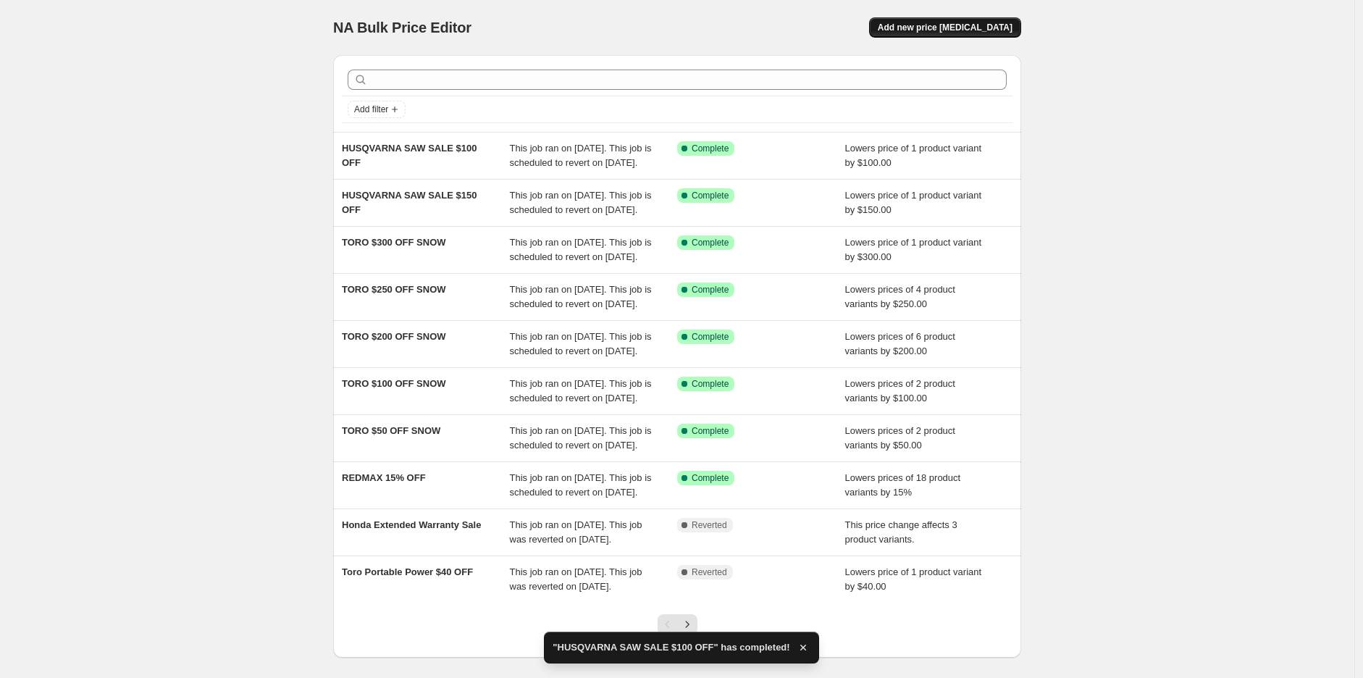
click at [1009, 20] on button "Add new price [MEDICAL_DATA]" at bounding box center [945, 27] width 152 height 20
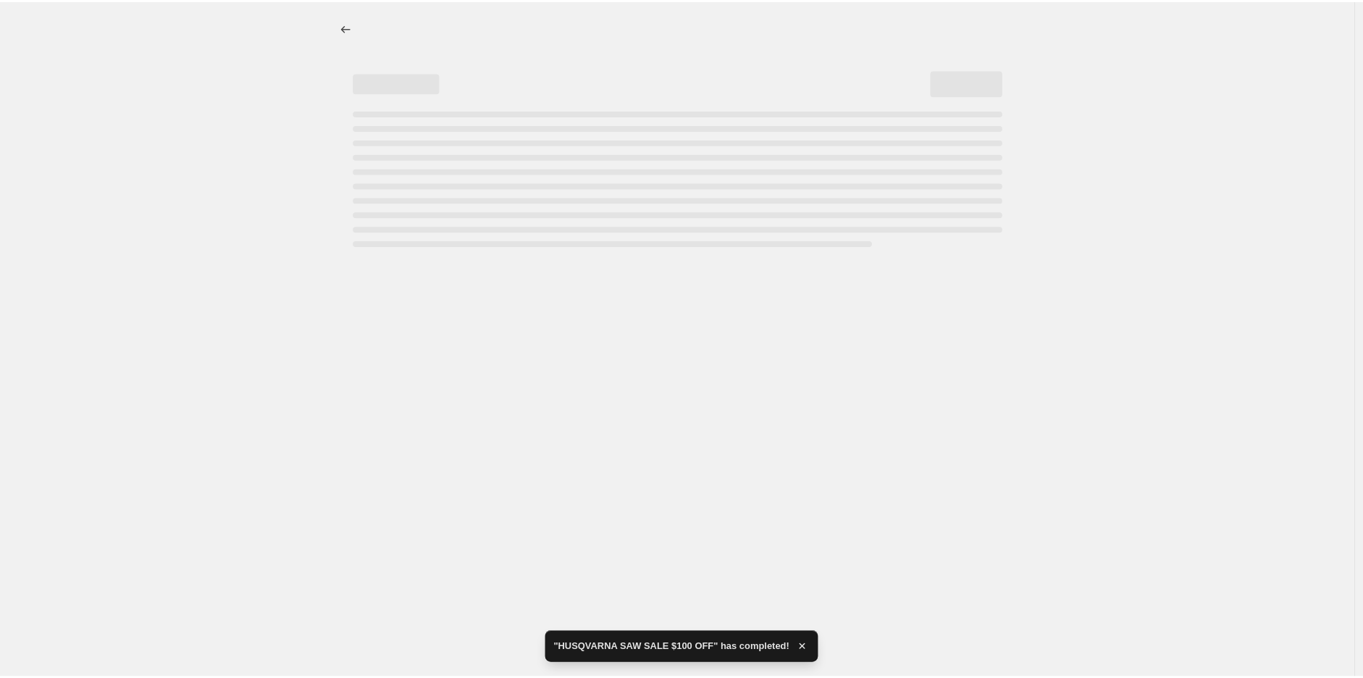
select select "percentage"
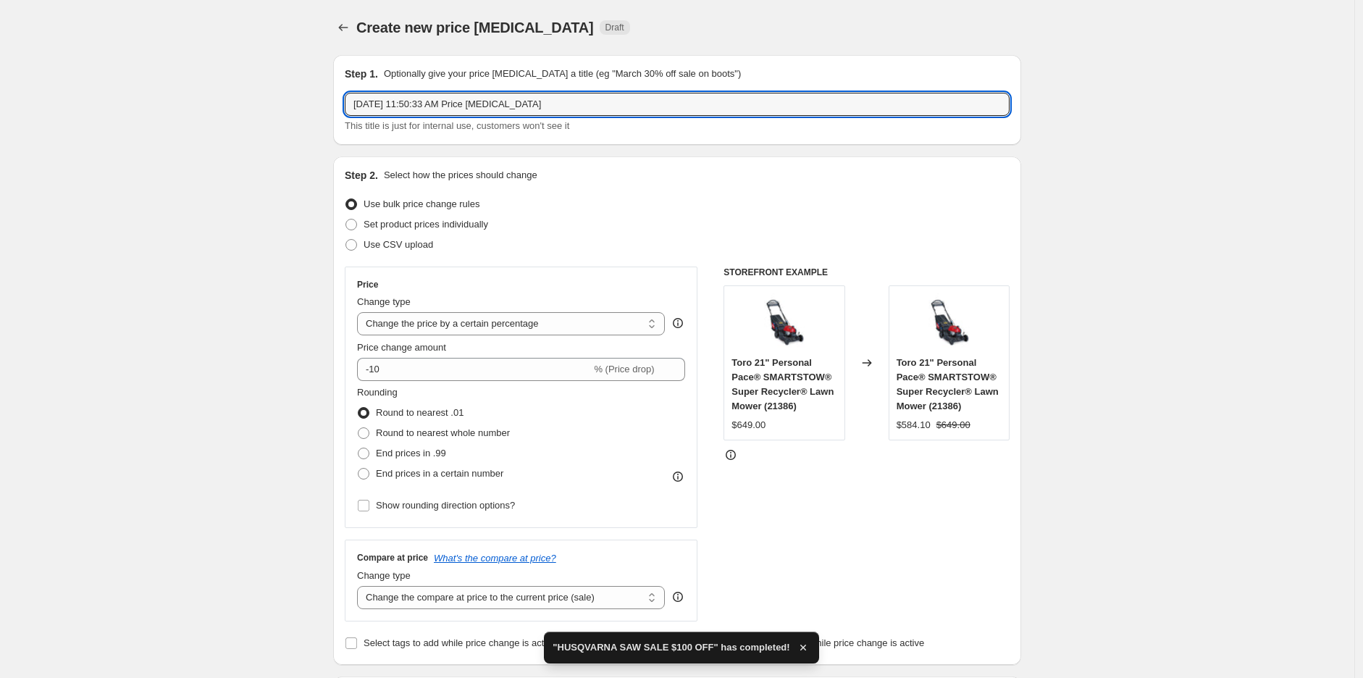
drag, startPoint x: 687, startPoint y: 98, endPoint x: 258, endPoint y: 99, distance: 428.8
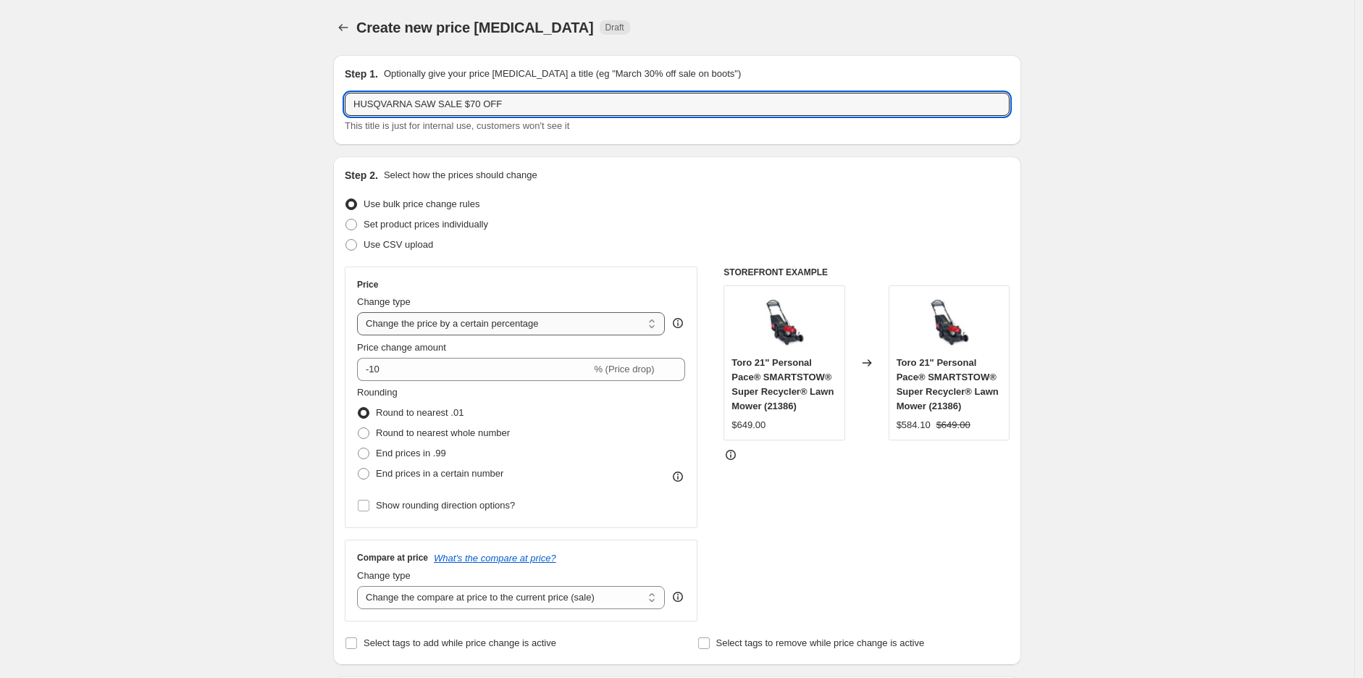
type input "HUSQVARNA SAW SALE $70 OFF"
click at [415, 327] on select "Change the price to a certain amount Change the price by a certain amount Chang…" at bounding box center [511, 323] width 308 height 23
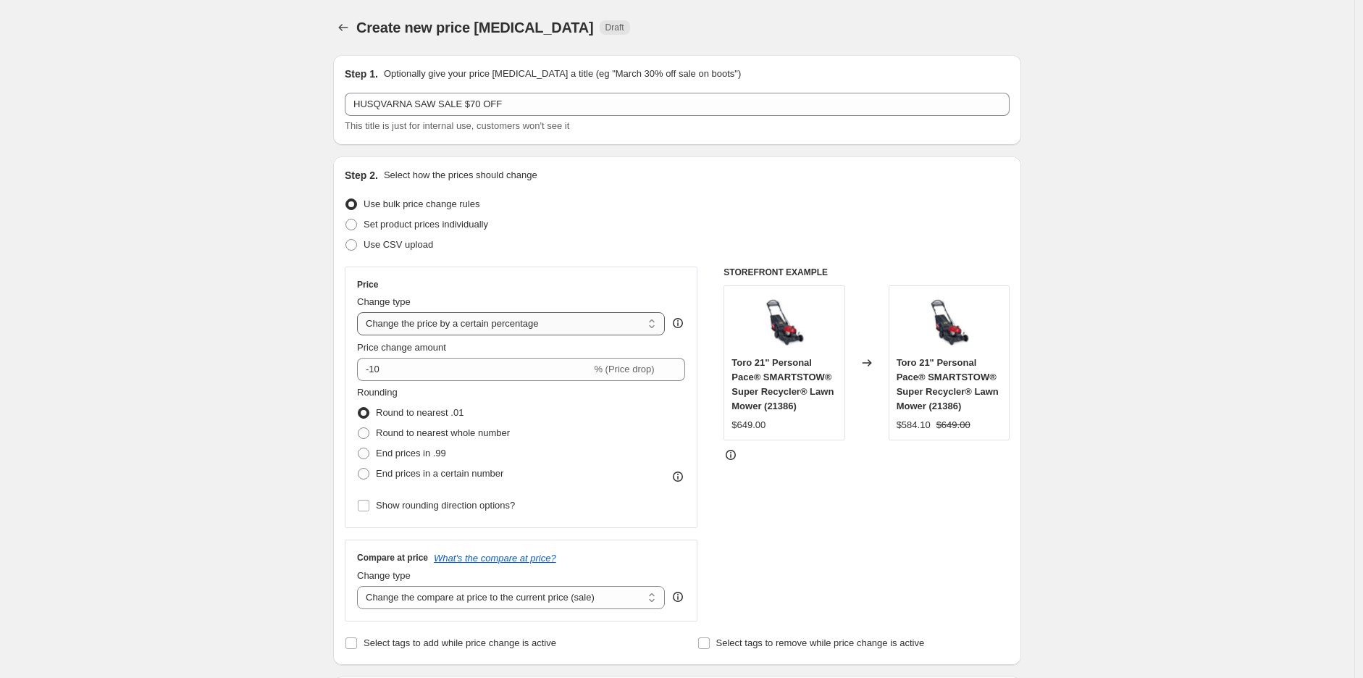
select select "by"
click at [361, 312] on select "Change the price to a certain amount Change the price by a certain amount Chang…" at bounding box center [511, 323] width 308 height 23
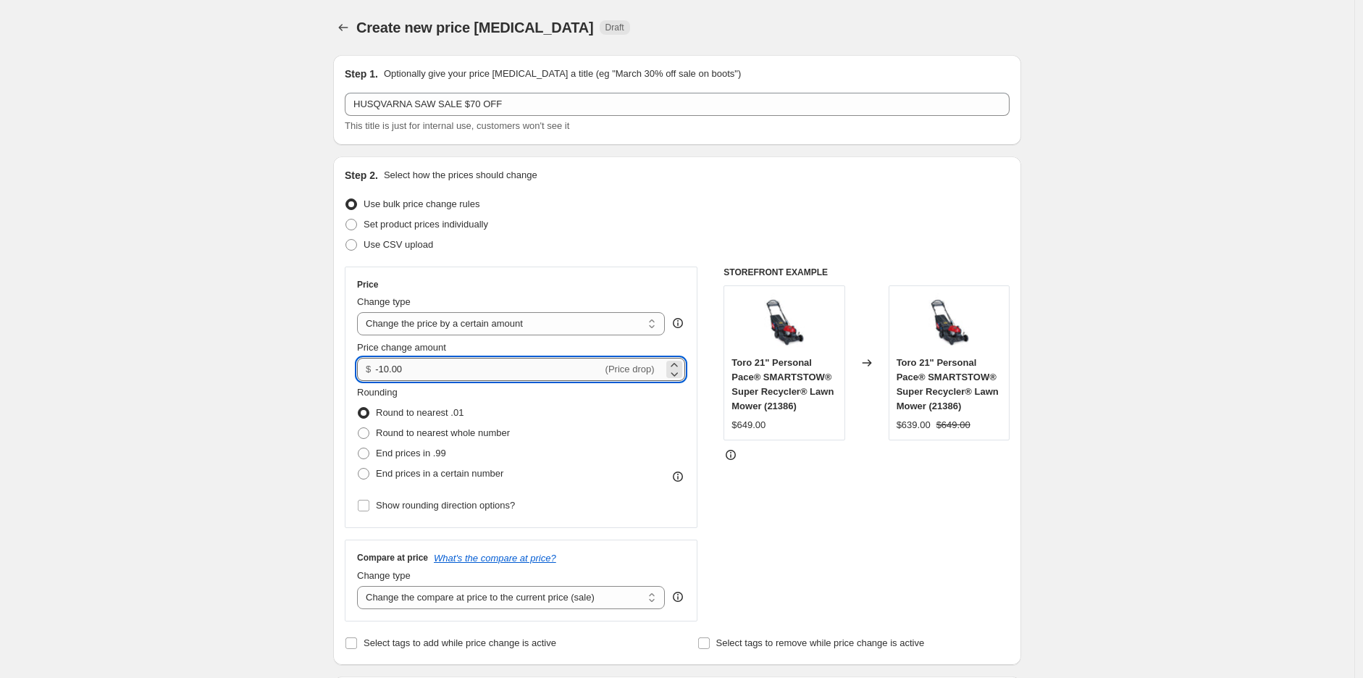
drag, startPoint x: 411, startPoint y: 373, endPoint x: 382, endPoint y: 371, distance: 29.1
click at [382, 371] on input "-10.00" at bounding box center [488, 369] width 227 height 23
type input "-70.00"
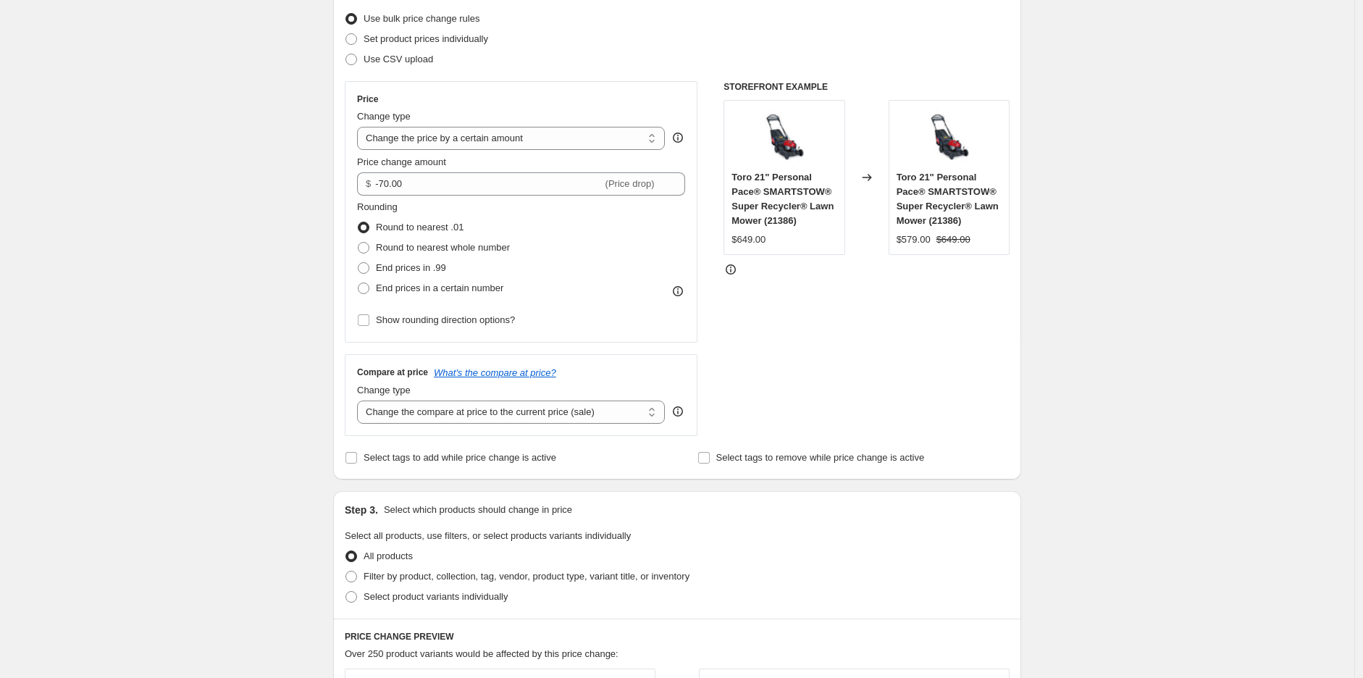
scroll to position [482, 0]
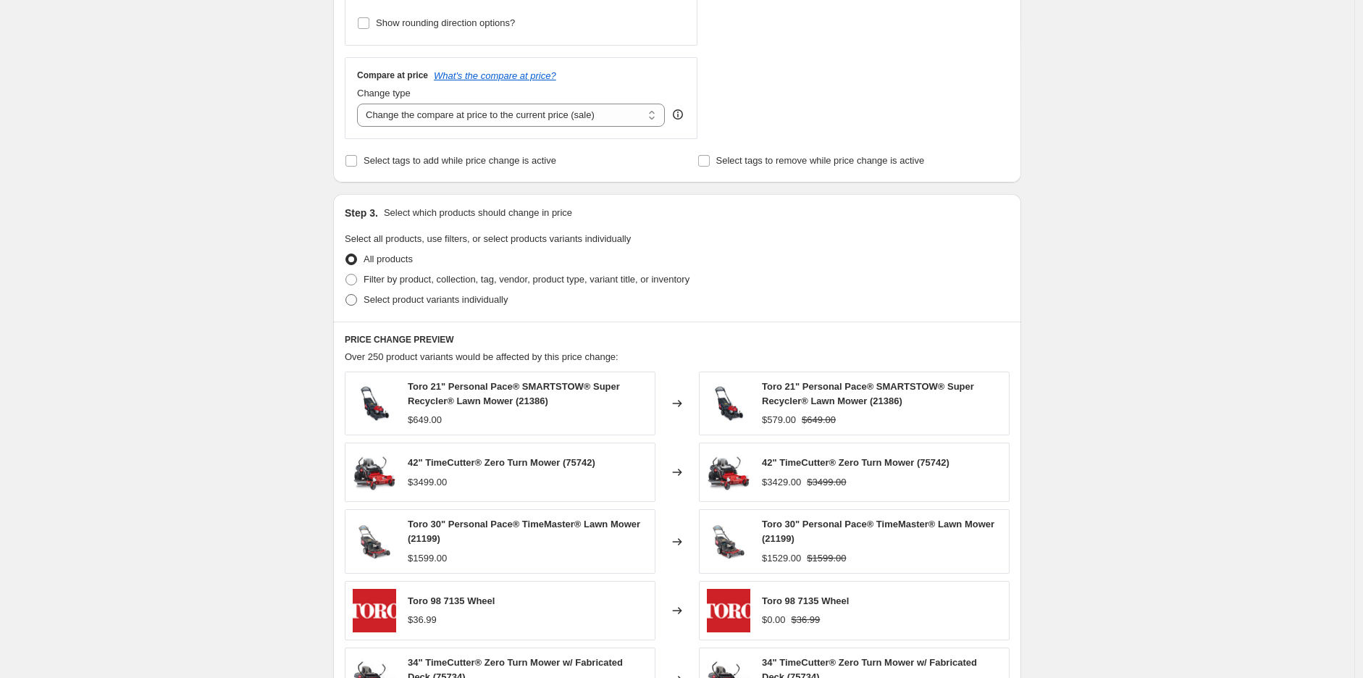
click at [374, 303] on span "Select product variants individually" at bounding box center [436, 299] width 144 height 11
click at [346, 295] on input "Select product variants individually" at bounding box center [345, 294] width 1 height 1
radio input "true"
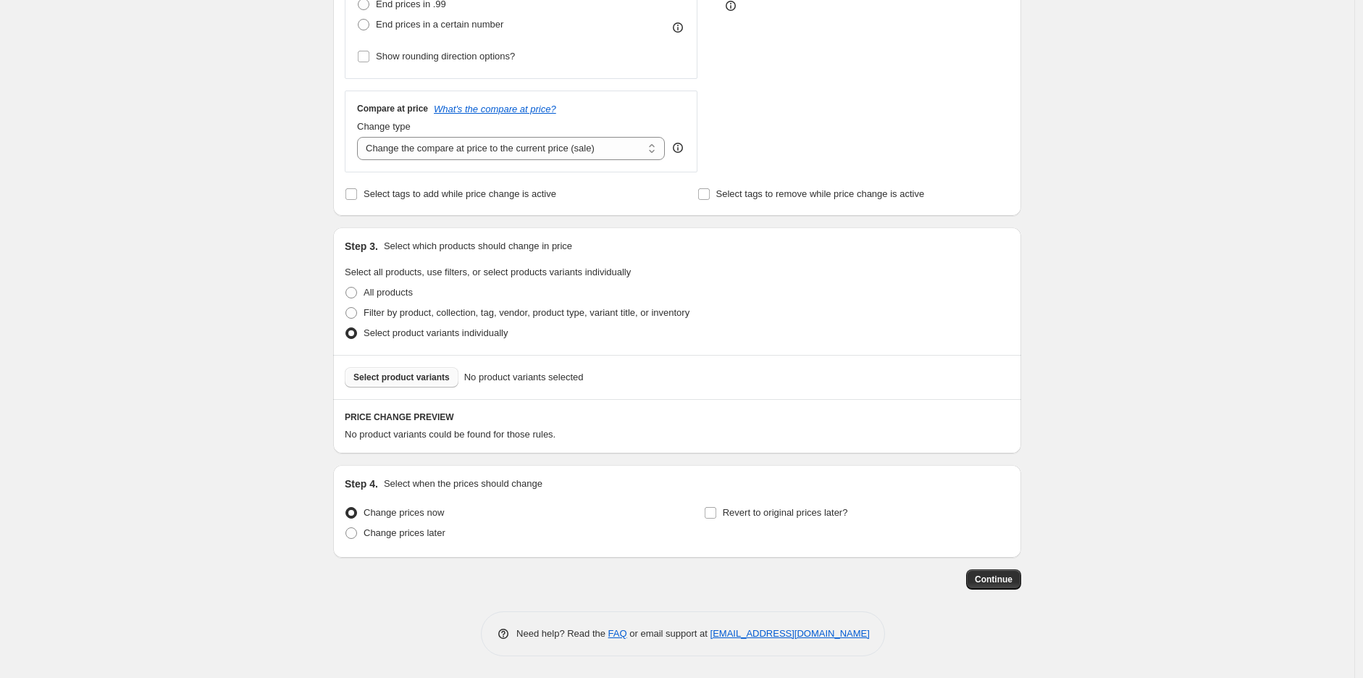
scroll to position [450, 0]
click at [394, 383] on span "Select product variants" at bounding box center [401, 378] width 96 height 12
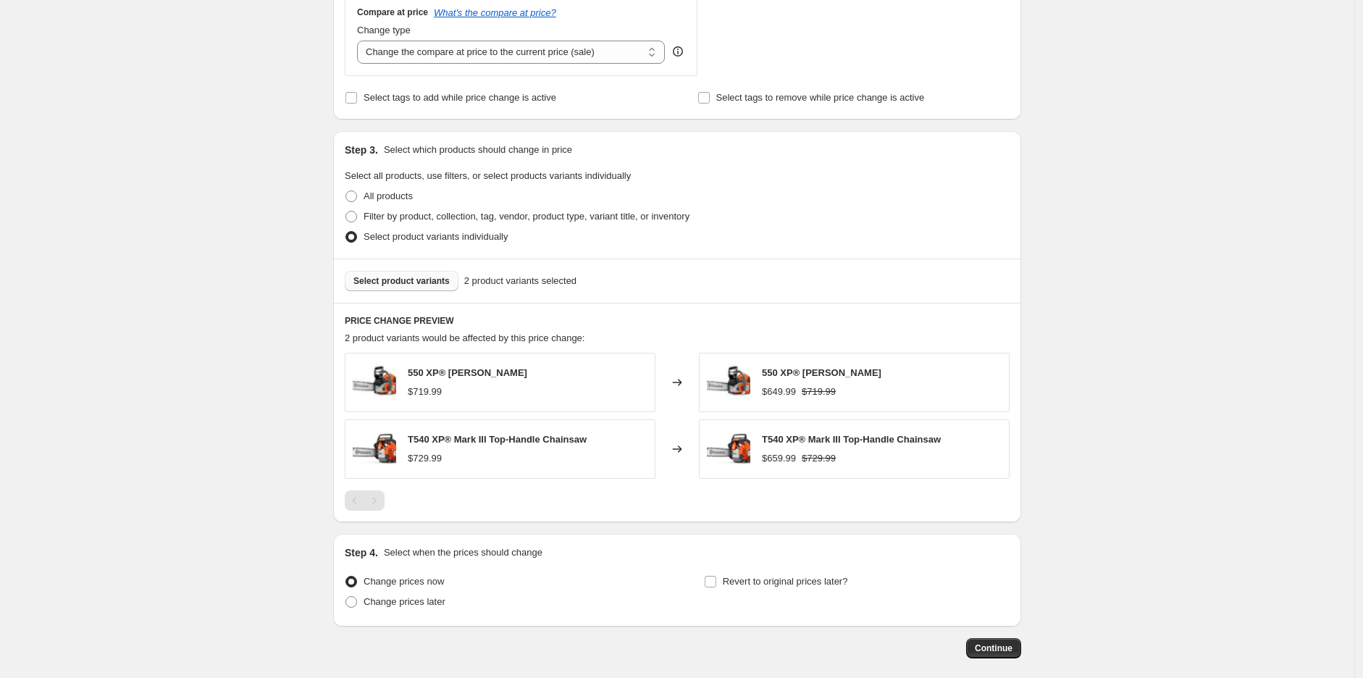
scroll to position [616, 0]
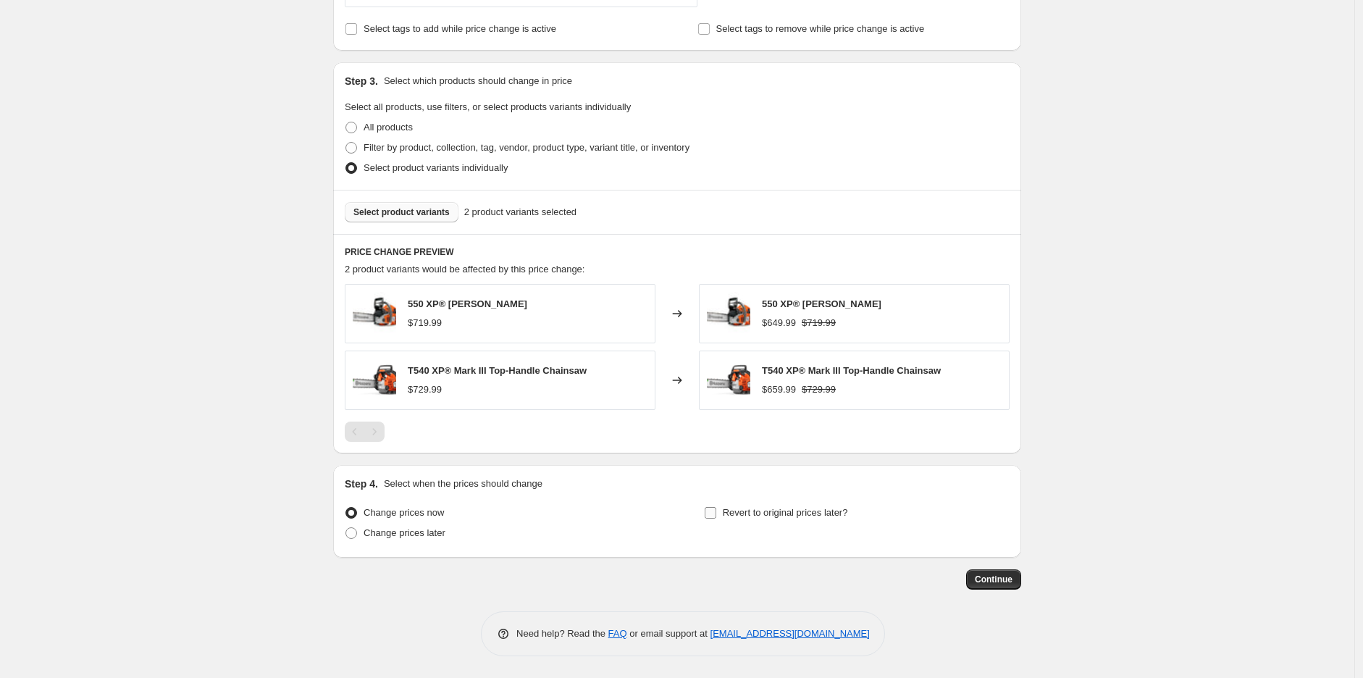
click at [707, 513] on span at bounding box center [710, 512] width 13 height 13
click at [707, 513] on input "Revert to original prices later?" at bounding box center [711, 513] width 12 height 12
checkbox input "true"
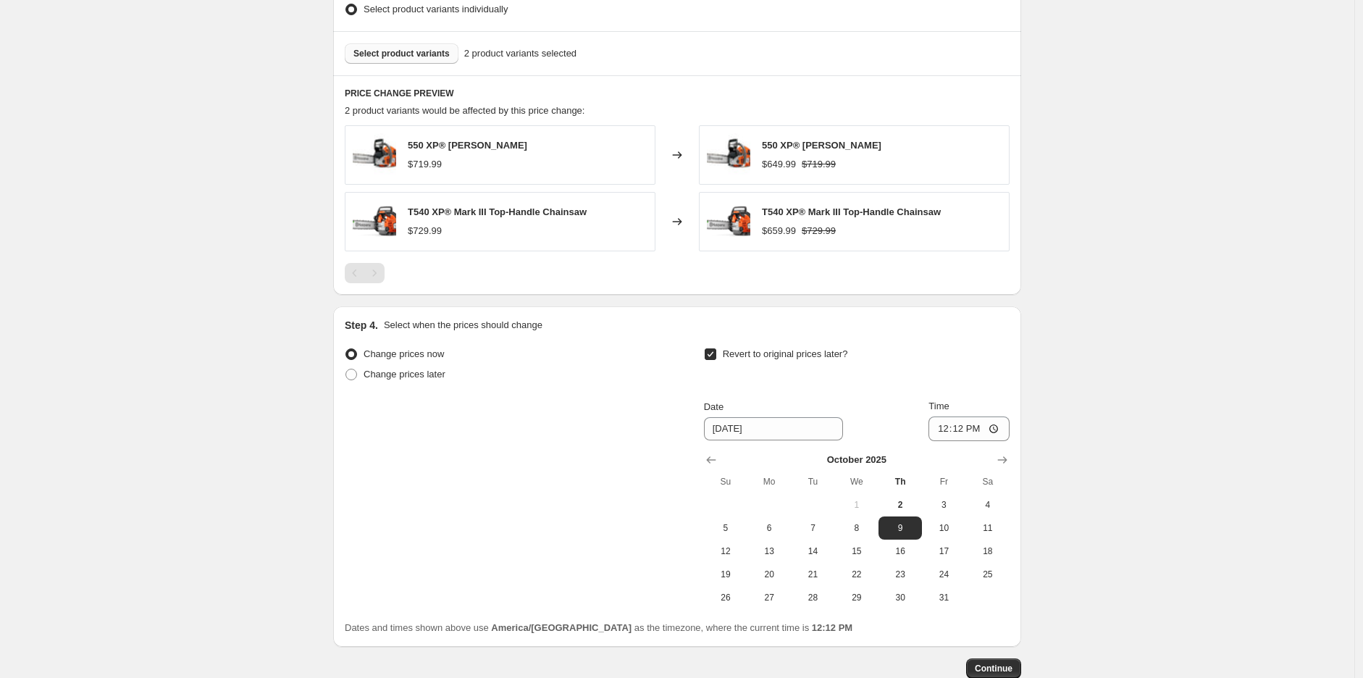
scroll to position [776, 0]
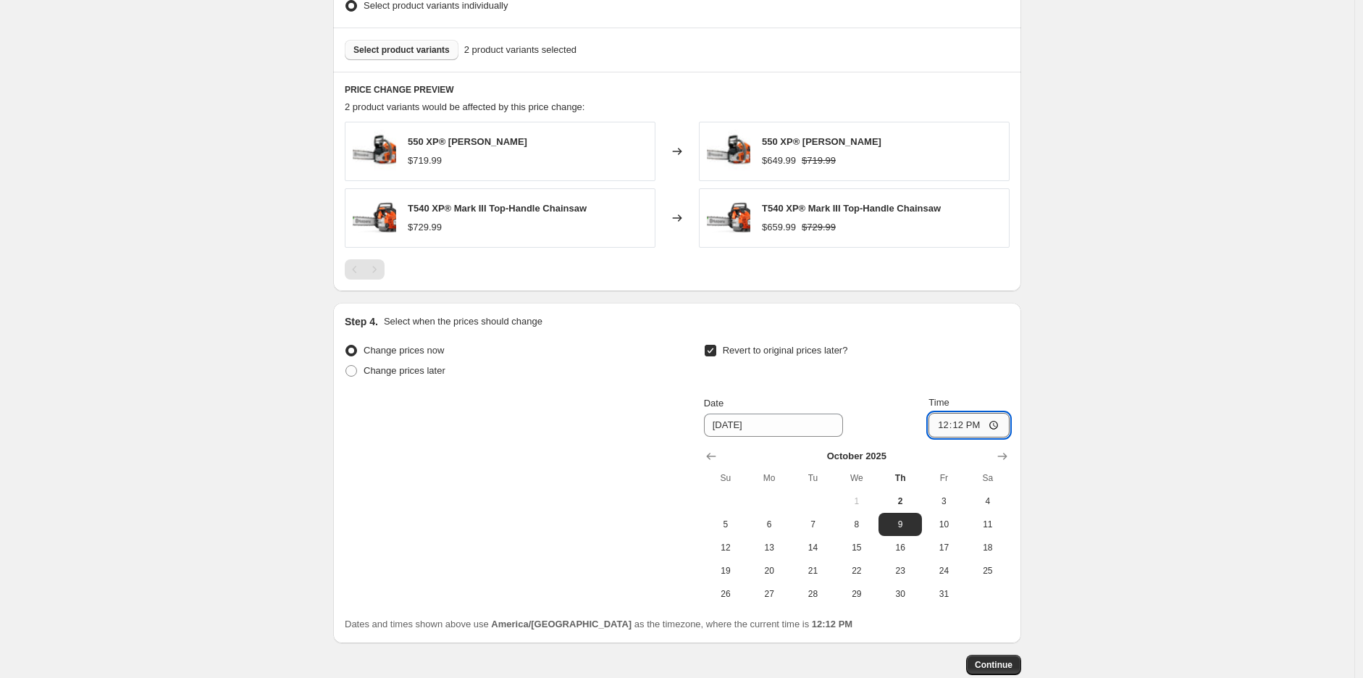
click at [952, 423] on input "12:12" at bounding box center [968, 425] width 81 height 25
type input "23:59"
click at [975, 548] on span "18" at bounding box center [988, 548] width 32 height 12
type input "[DATE]"
click at [999, 661] on span "Continue" at bounding box center [994, 665] width 38 height 12
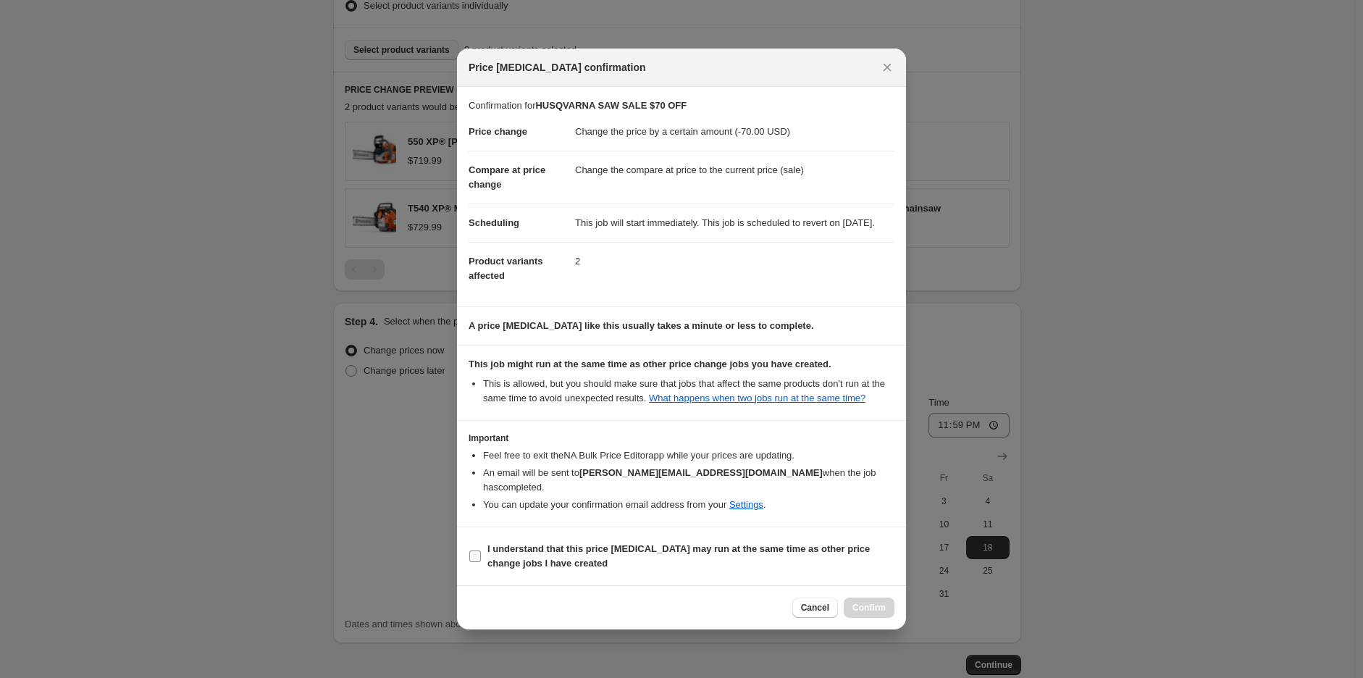
click at [750, 550] on b "I understand that this price [MEDICAL_DATA] may run at the same time as other p…" at bounding box center [678, 555] width 382 height 25
click at [481, 550] on input "I understand that this price [MEDICAL_DATA] may run at the same time as other p…" at bounding box center [475, 556] width 12 height 12
checkbox input "true"
click at [862, 598] on button "Confirm" at bounding box center [869, 608] width 51 height 20
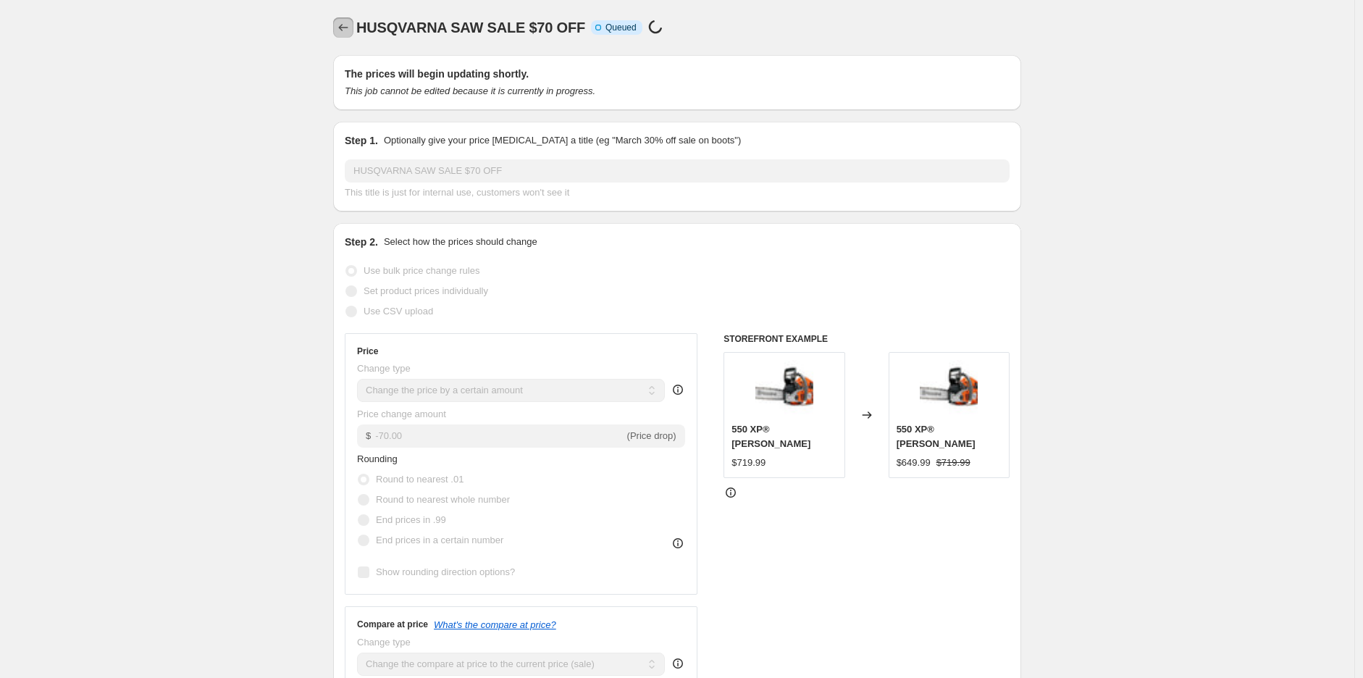
click at [339, 24] on button "Price change jobs" at bounding box center [343, 27] width 20 height 20
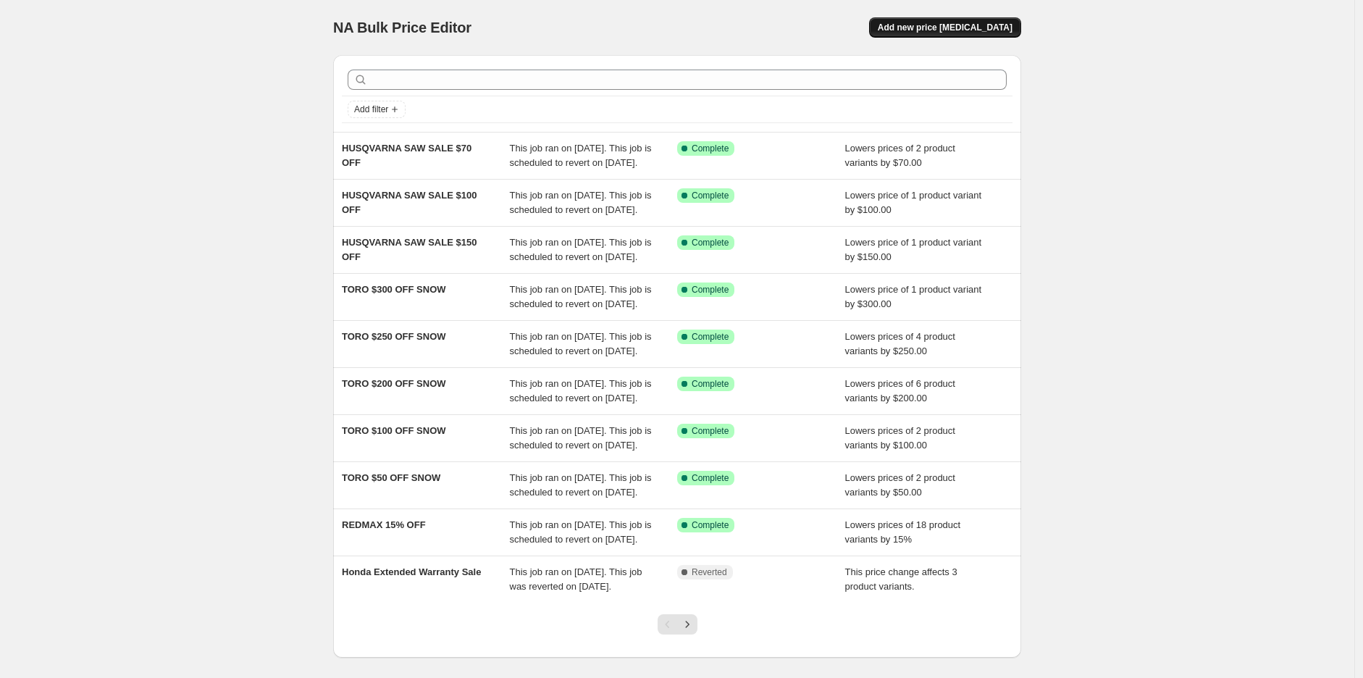
click at [952, 33] on button "Add new price [MEDICAL_DATA]" at bounding box center [945, 27] width 152 height 20
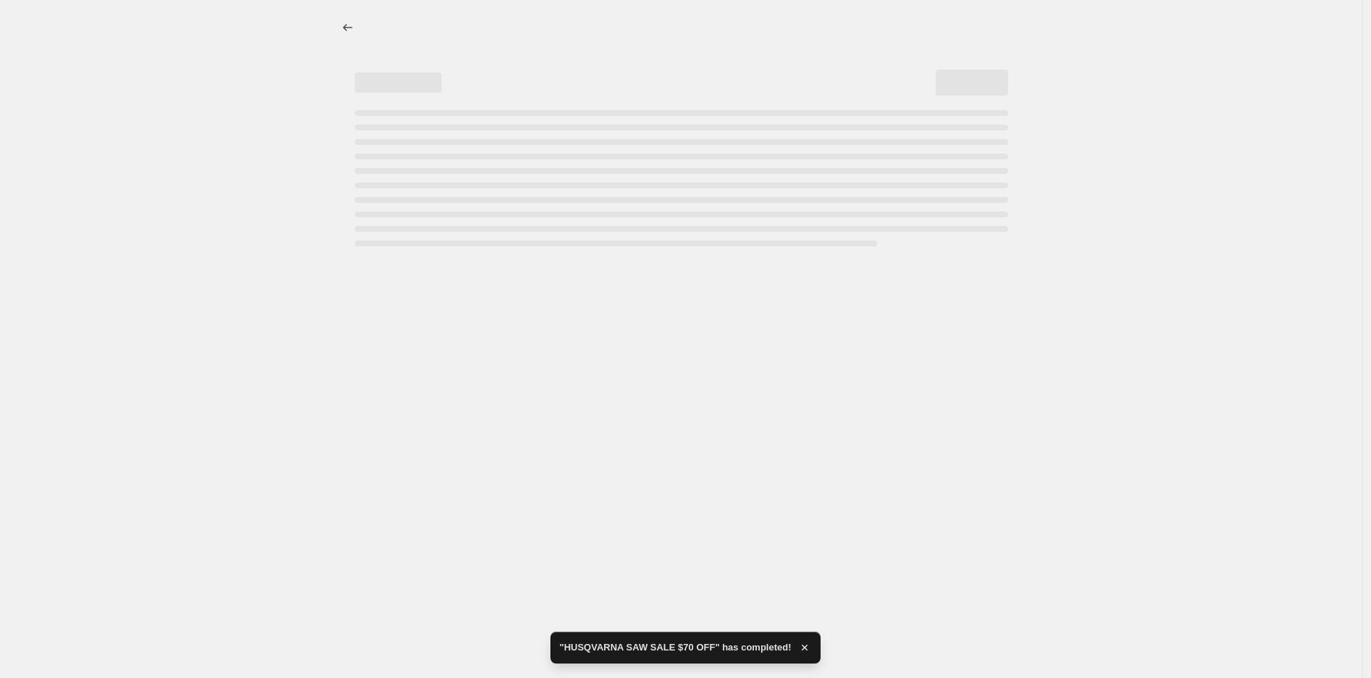
select select "percentage"
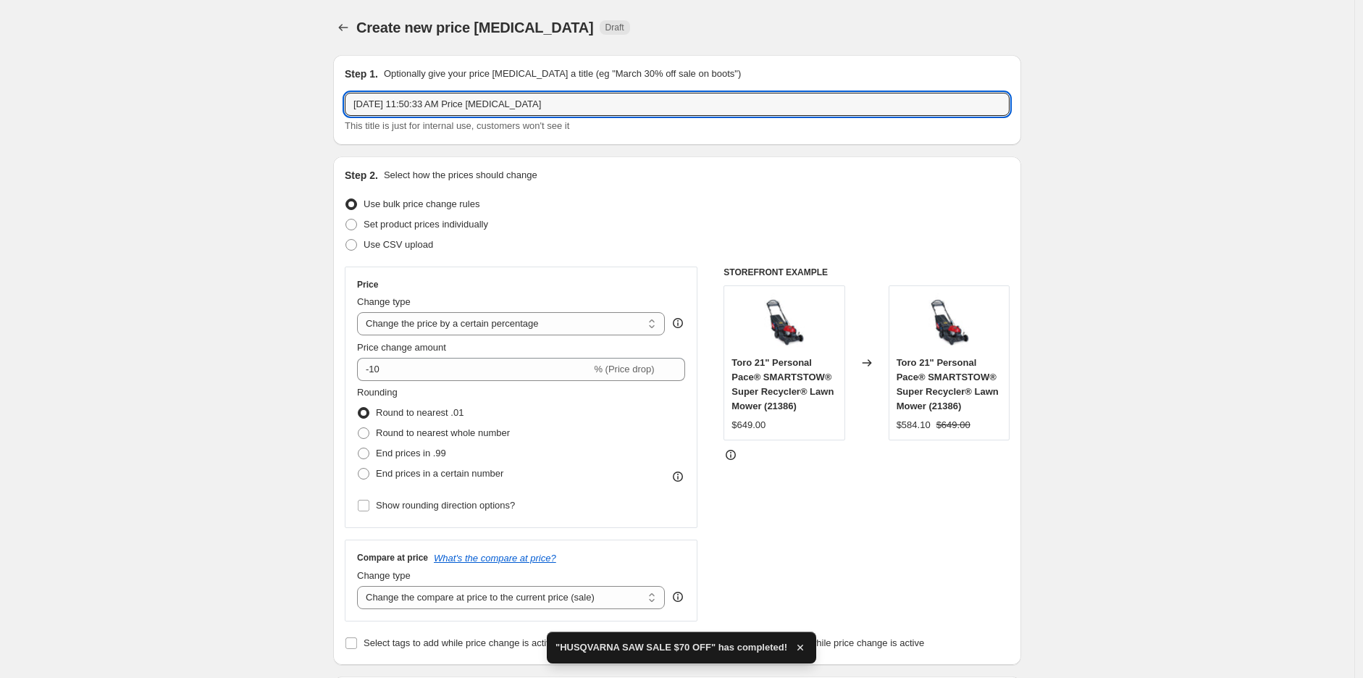
drag, startPoint x: 552, startPoint y: 113, endPoint x: 275, endPoint y: 102, distance: 276.9
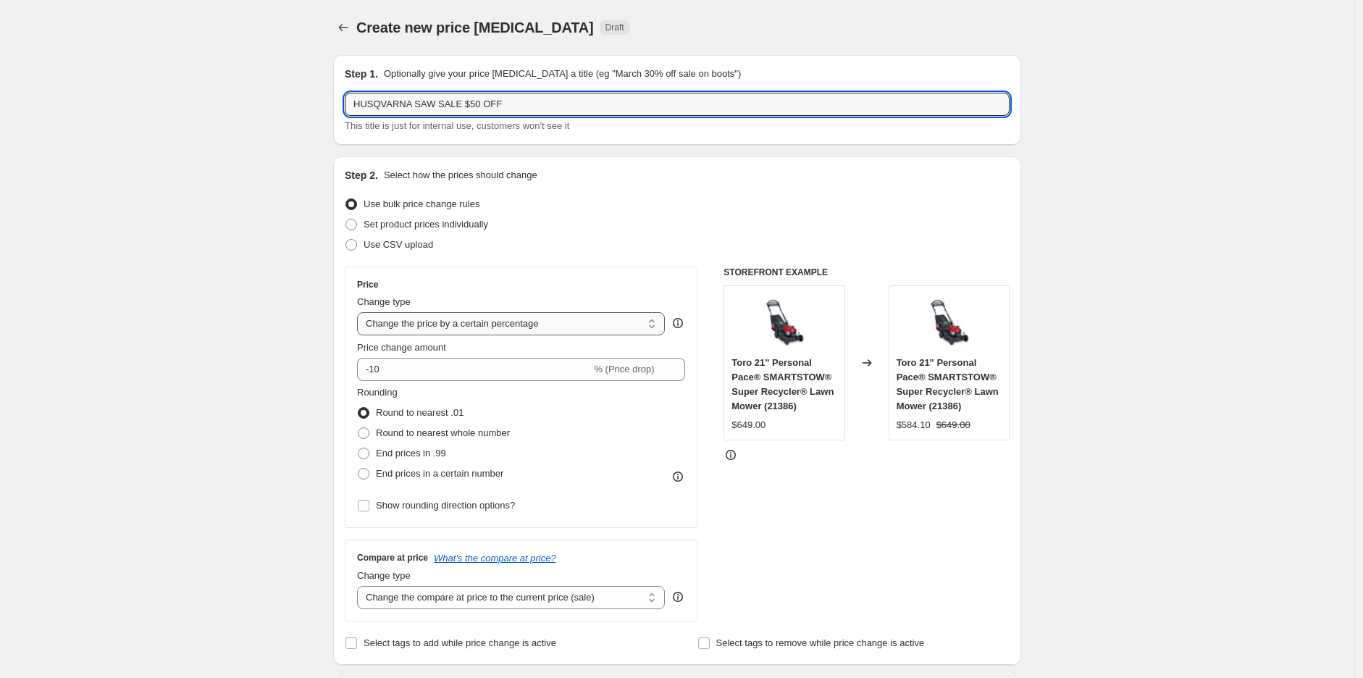
type input "HUSQVARNA SAW SALE $50 OFF"
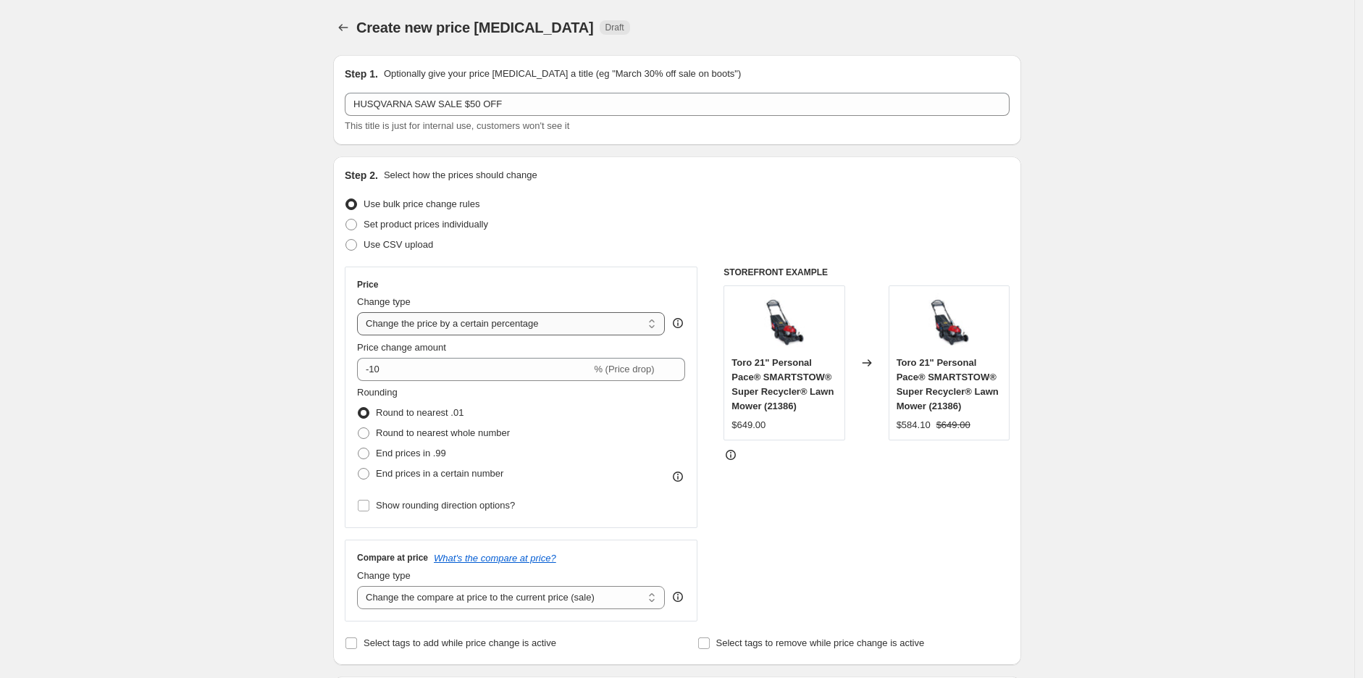
click at [486, 327] on select "Change the price to a certain amount Change the price by a certain amount Chang…" at bounding box center [511, 323] width 308 height 23
select select "by"
click at [361, 312] on select "Change the price to a certain amount Change the price by a certain amount Chang…" at bounding box center [511, 323] width 308 height 23
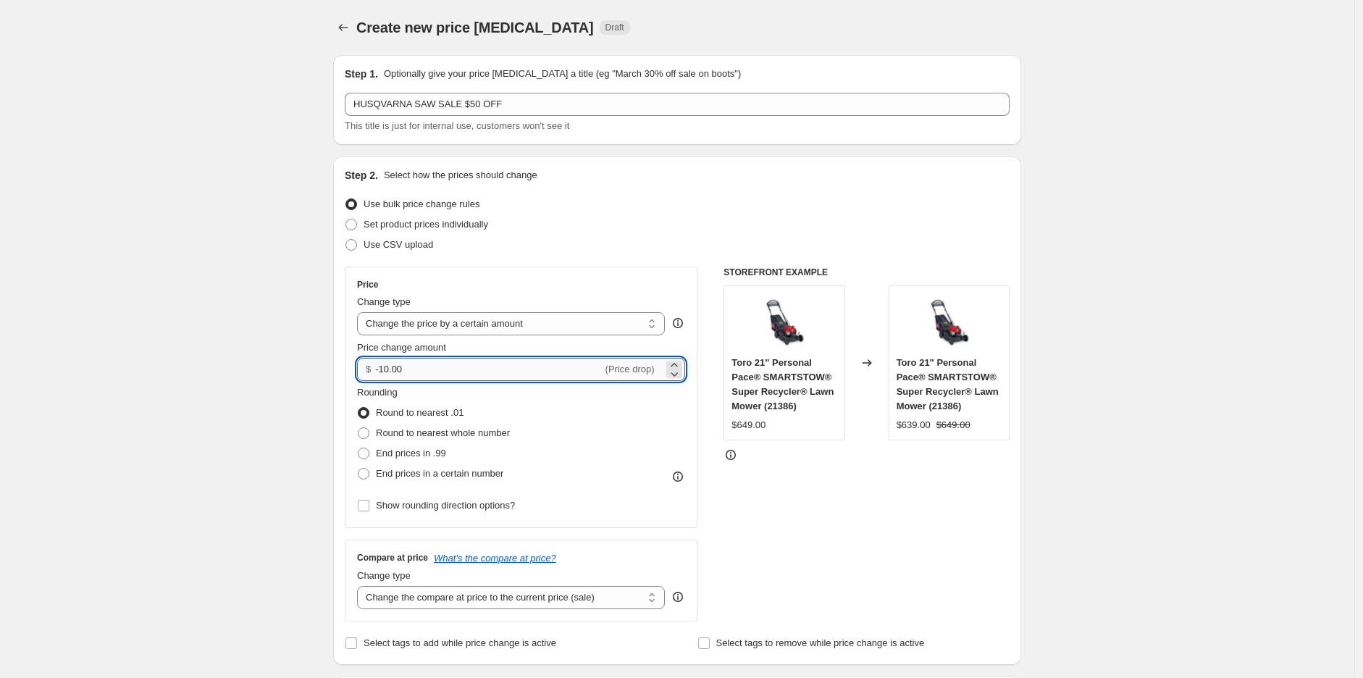
drag, startPoint x: 455, startPoint y: 374, endPoint x: 385, endPoint y: 374, distance: 69.5
click at [385, 374] on input "-10.00" at bounding box center [488, 369] width 227 height 23
type input "-50.00"
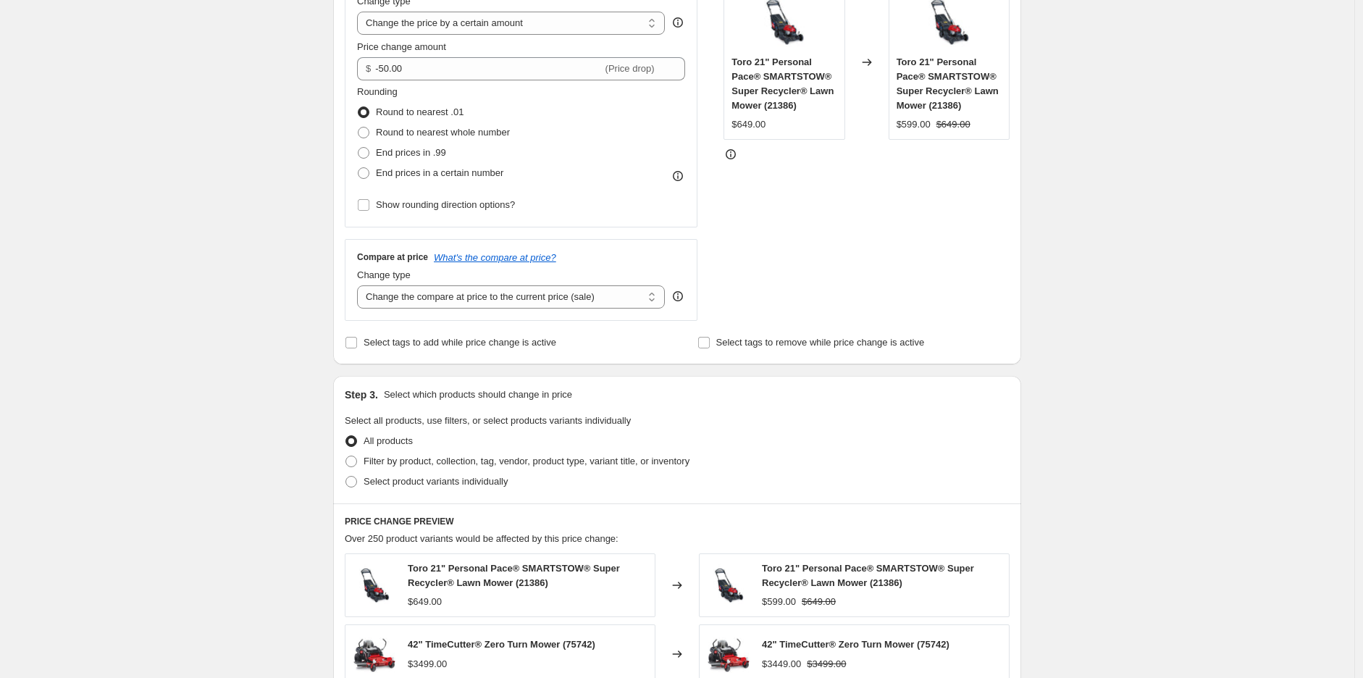
scroll to position [563, 0]
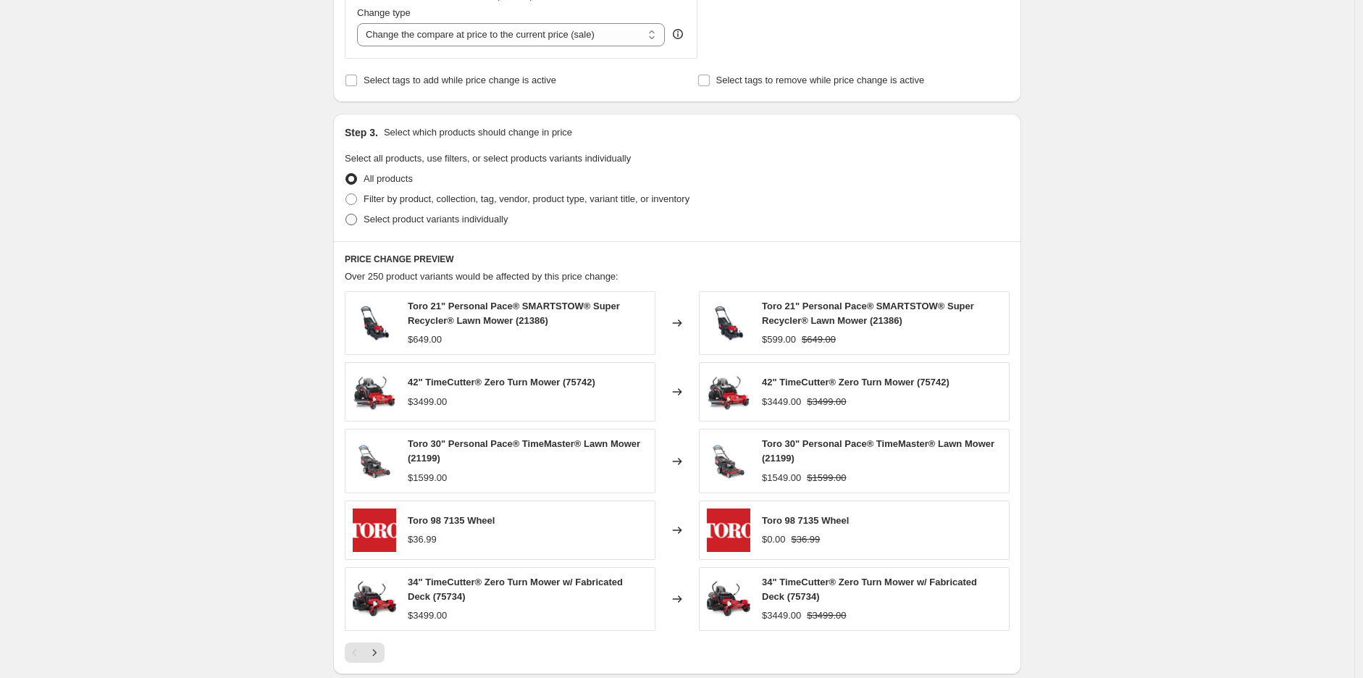
click at [442, 222] on span "Select product variants individually" at bounding box center [436, 219] width 144 height 11
click at [346, 214] on input "Select product variants individually" at bounding box center [345, 214] width 1 height 1
radio input "true"
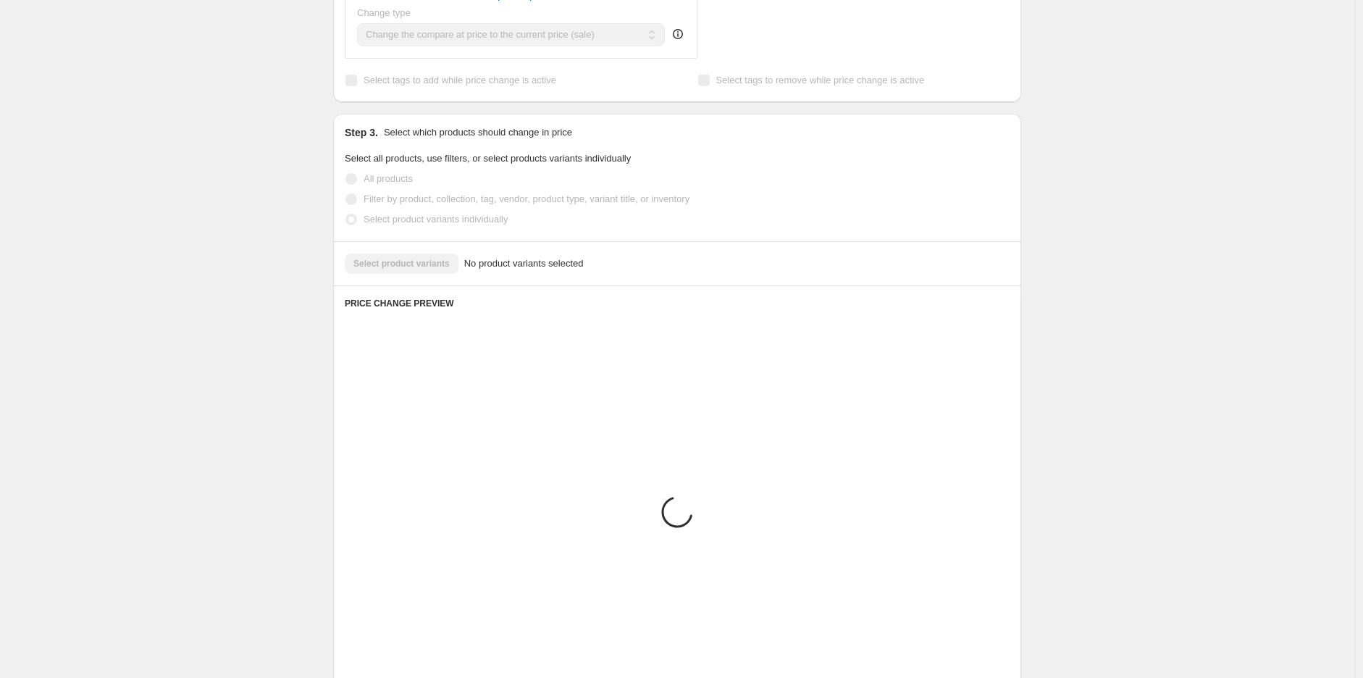
scroll to position [450, 0]
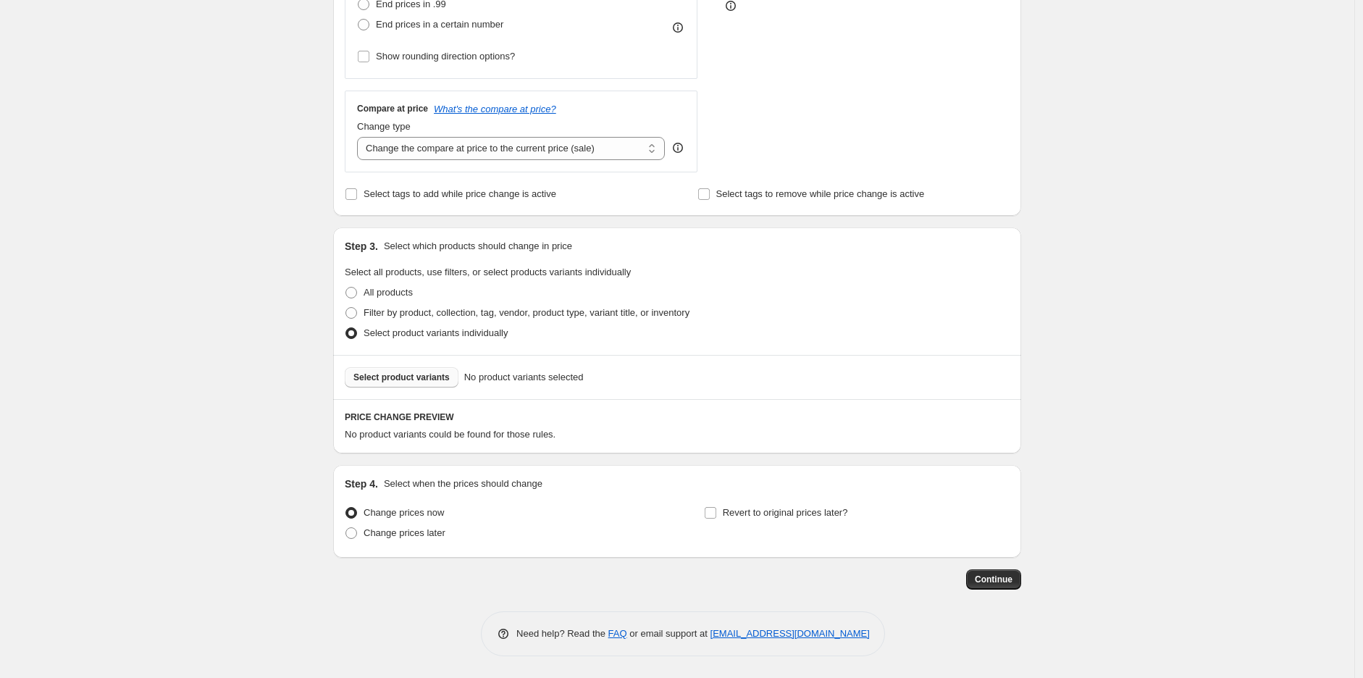
click at [410, 377] on span "Select product variants" at bounding box center [401, 378] width 96 height 12
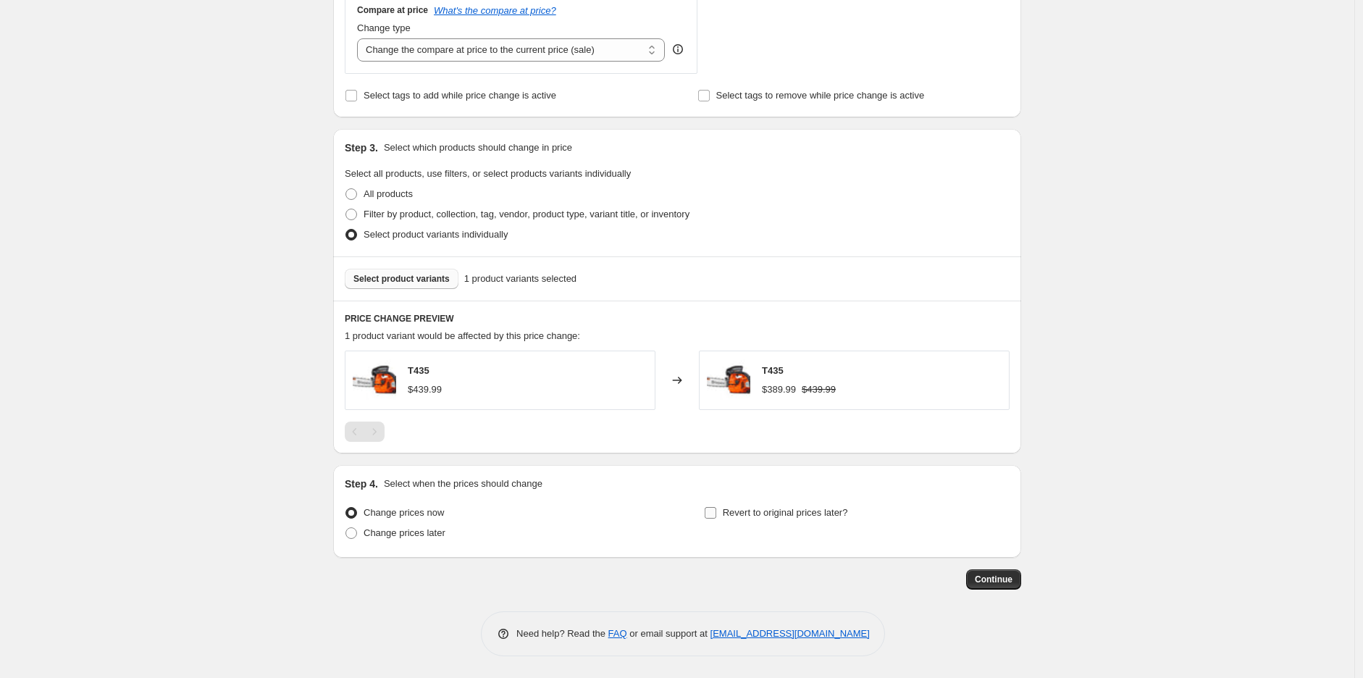
click at [762, 507] on span "Revert to original prices later?" at bounding box center [785, 512] width 125 height 11
click at [716, 507] on input "Revert to original prices later?" at bounding box center [711, 513] width 12 height 12
checkbox input "true"
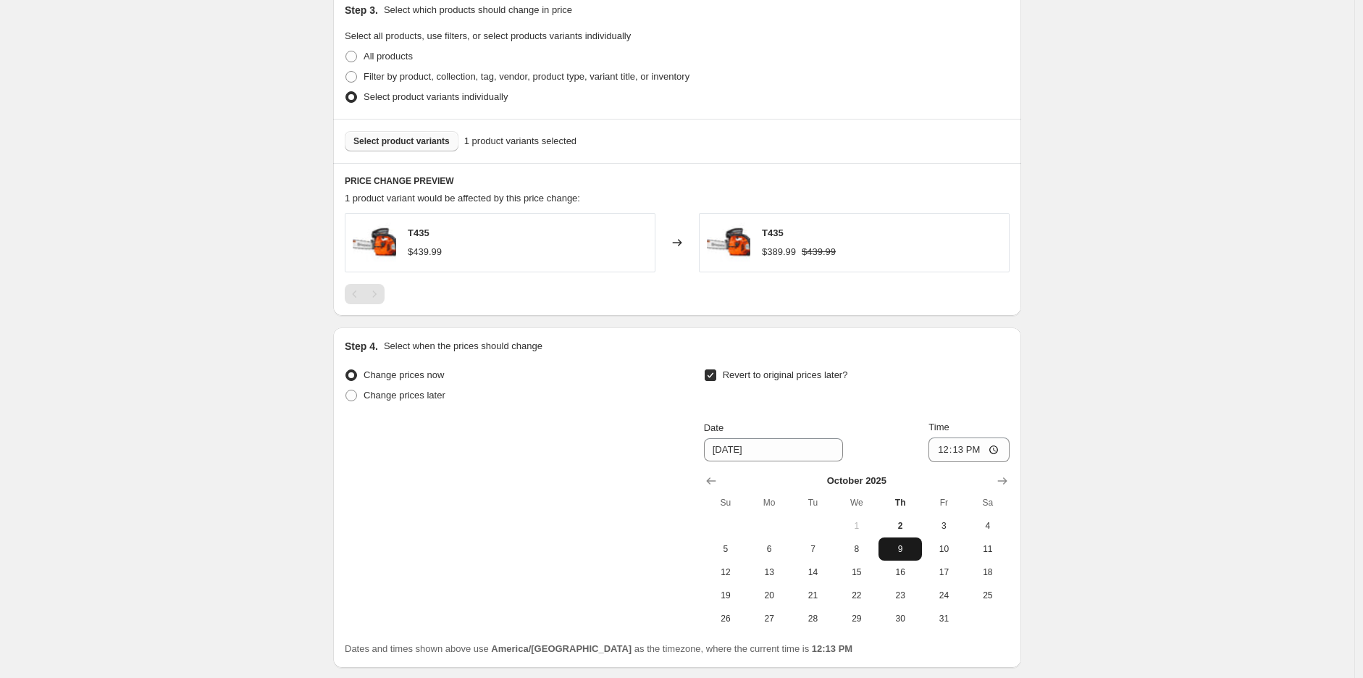
scroll to position [795, 0]
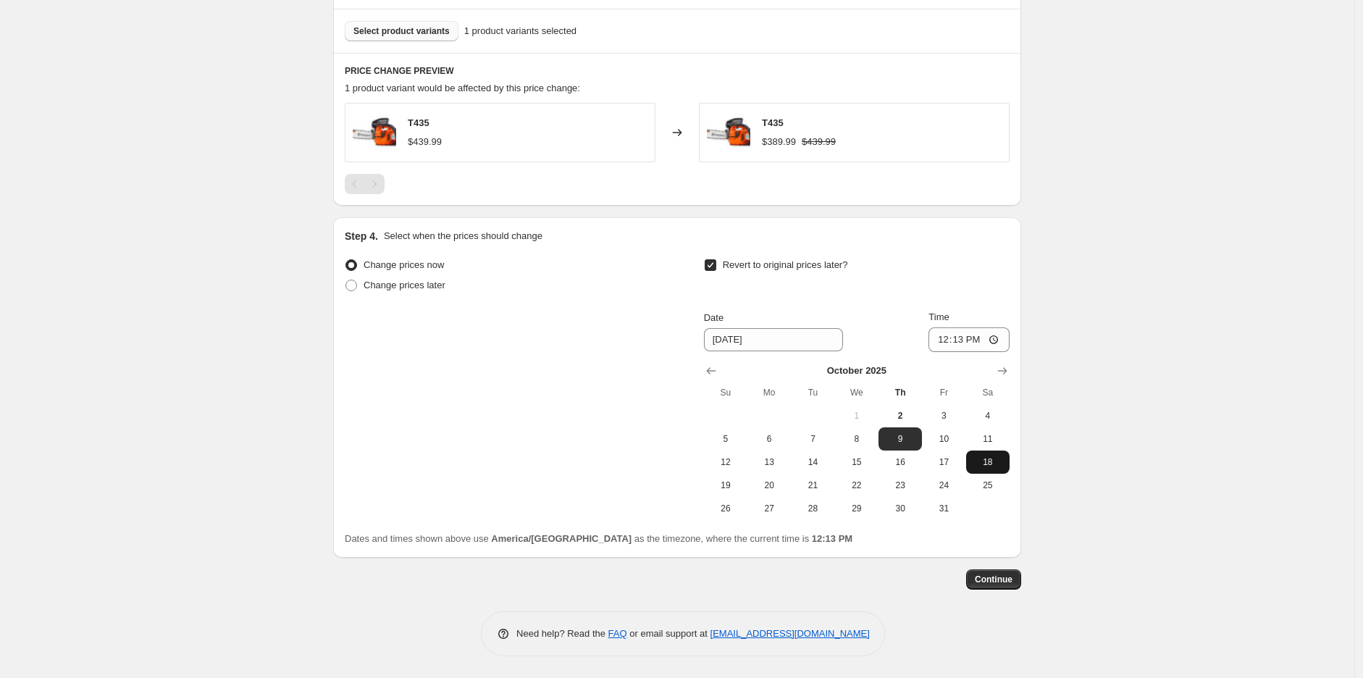
click at [986, 456] on span "18" at bounding box center [988, 462] width 32 height 12
type input "[DATE]"
click at [946, 339] on input "12:13" at bounding box center [968, 339] width 81 height 25
type input "23:59"
click at [999, 580] on span "Continue" at bounding box center [994, 580] width 38 height 12
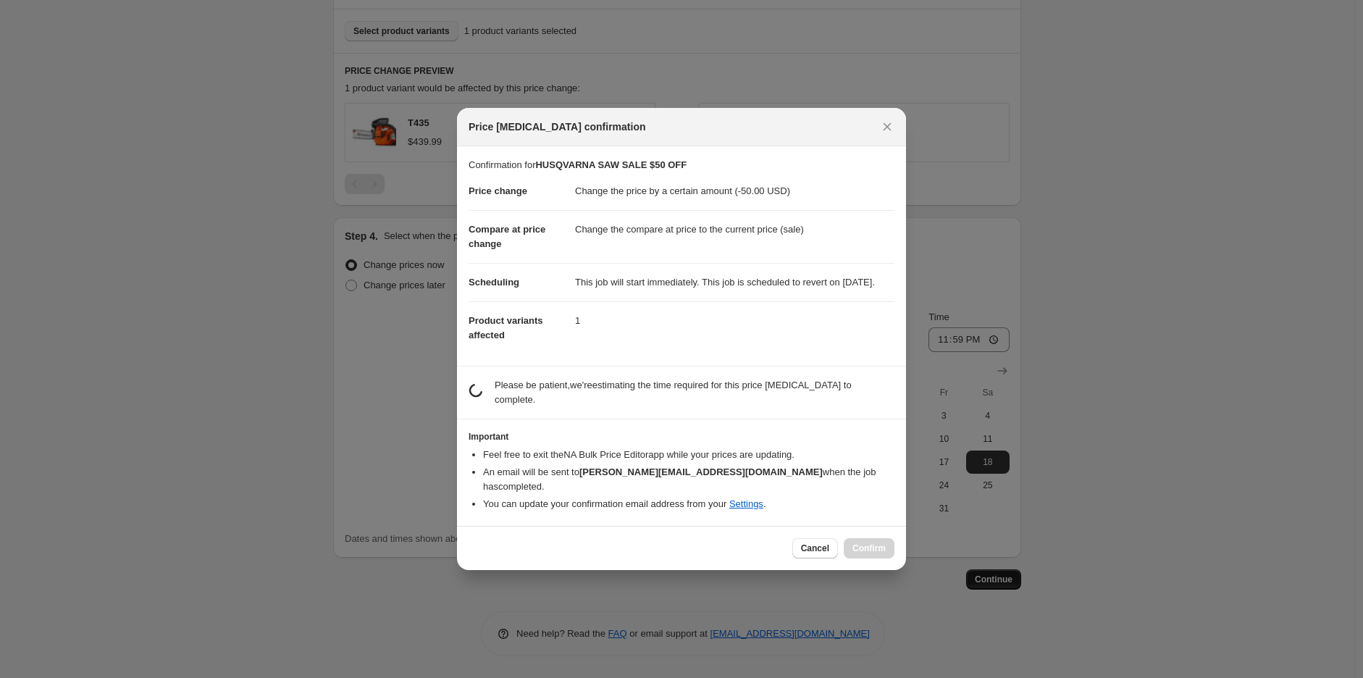
scroll to position [0, 0]
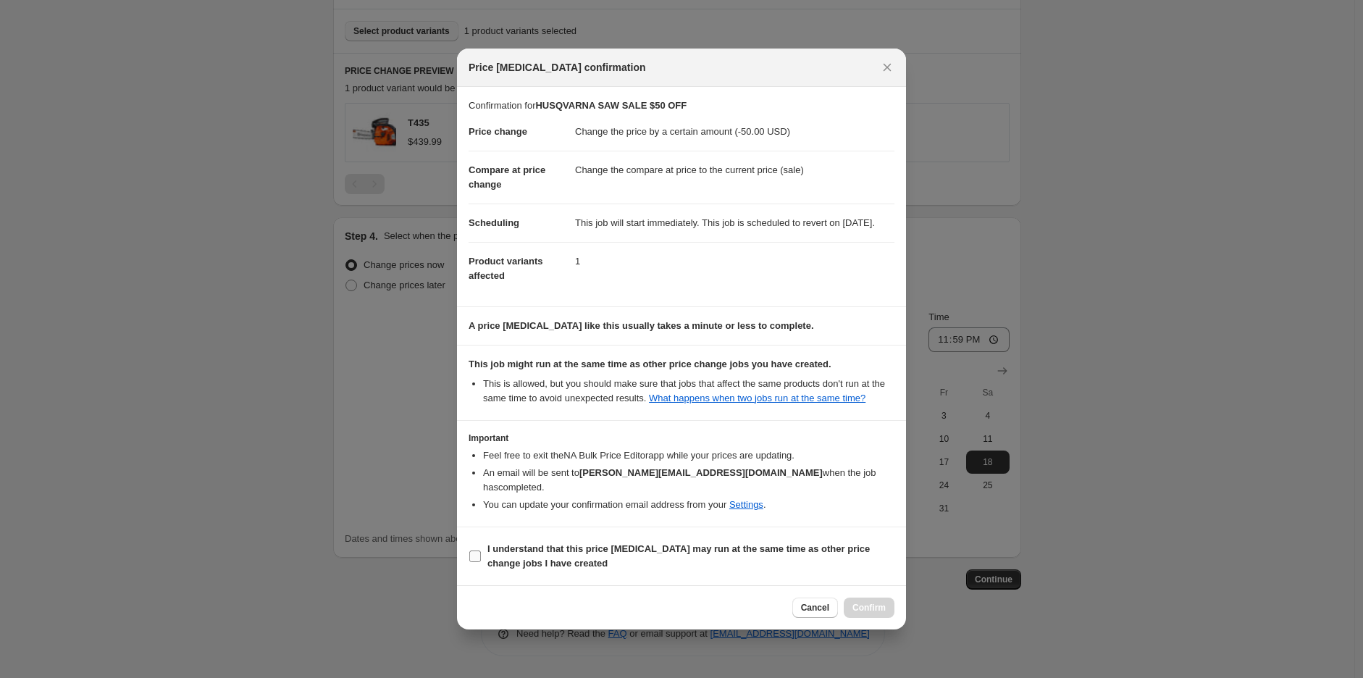
click at [799, 563] on span "I understand that this price [MEDICAL_DATA] may run at the same time as other p…" at bounding box center [690, 556] width 407 height 29
click at [481, 562] on input "I understand that this price [MEDICAL_DATA] may run at the same time as other p…" at bounding box center [475, 556] width 12 height 12
checkbox input "true"
click at [865, 603] on span "Confirm" at bounding box center [868, 608] width 33 height 12
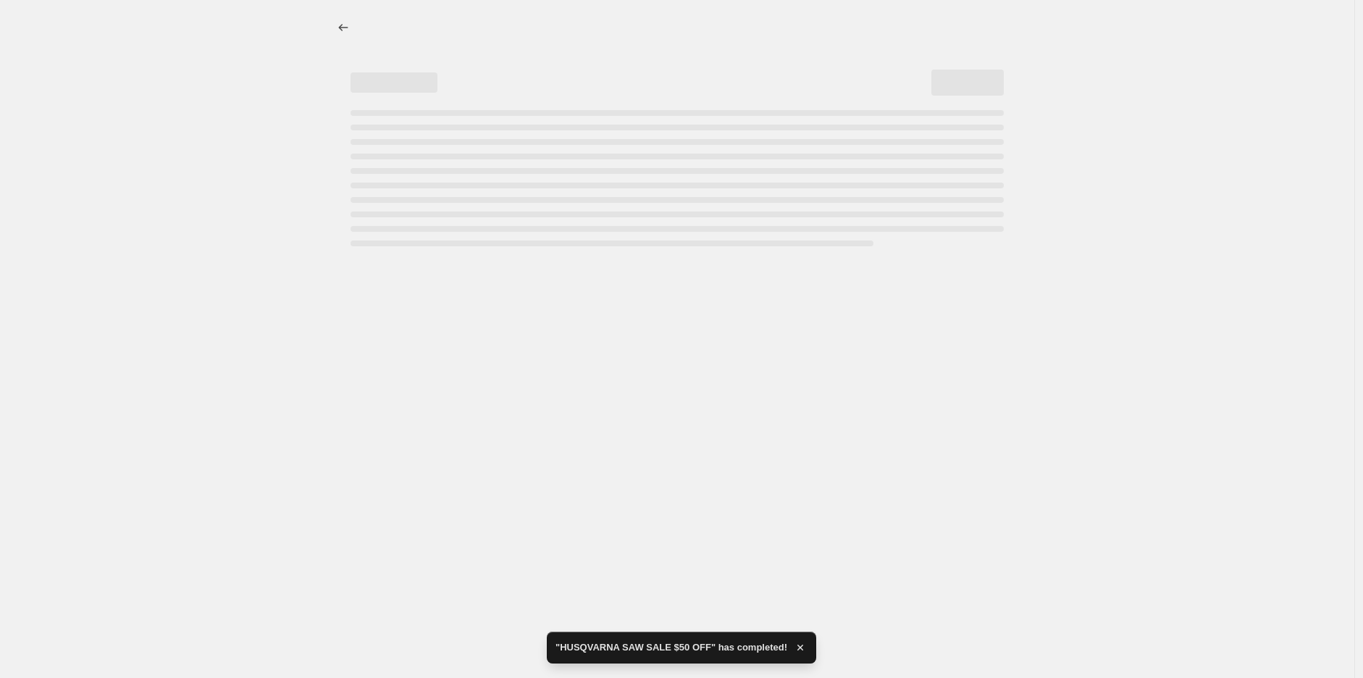
select select "by"
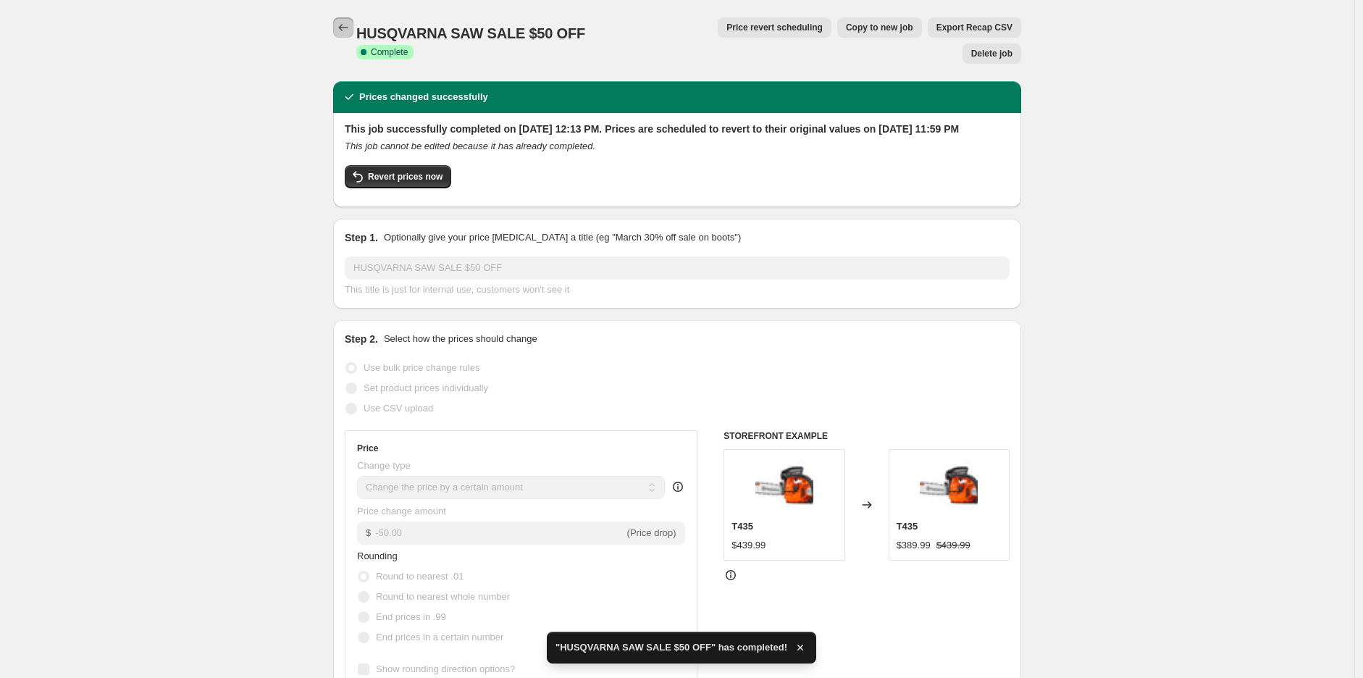
click at [342, 22] on icon "Price change jobs" at bounding box center [343, 27] width 14 height 14
